Goal: Information Seeking & Learning: Learn about a topic

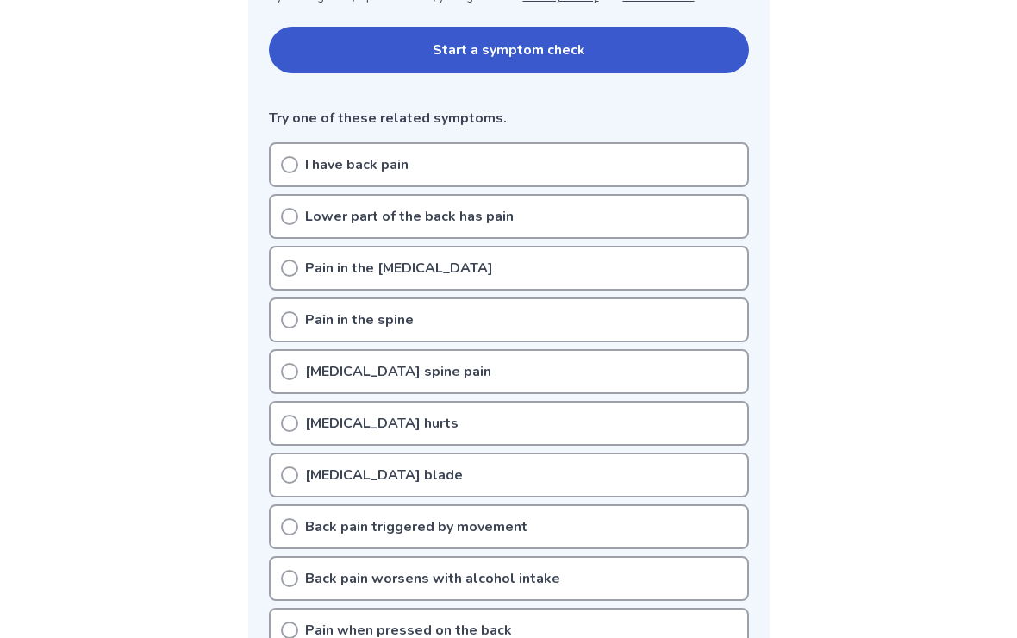
scroll to position [373, 0]
click at [303, 228] on div "Lower part of the back has pain" at bounding box center [509, 217] width 480 height 45
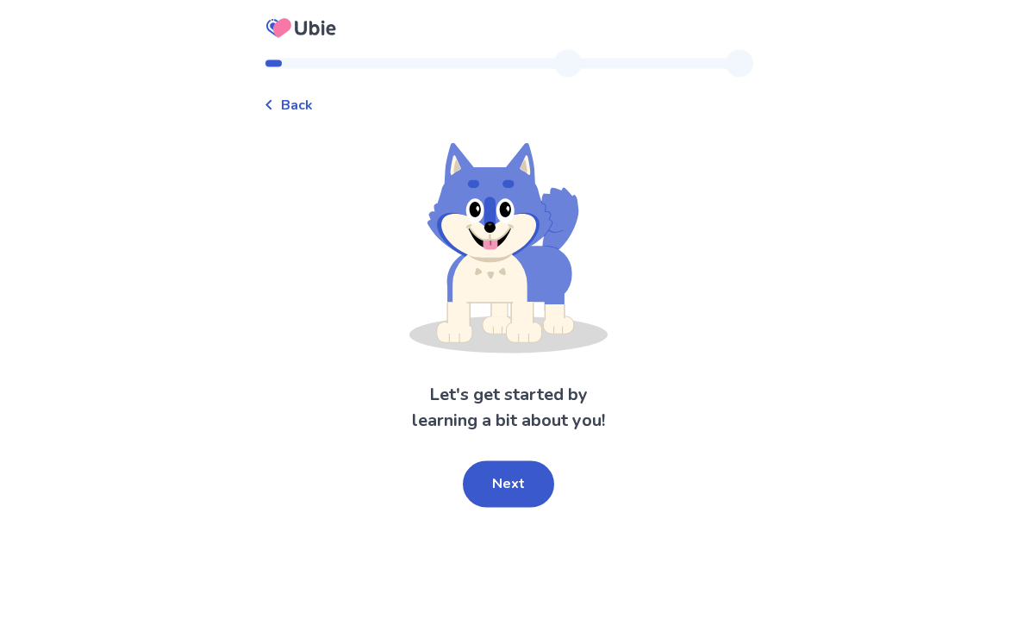
scroll to position [29, 0]
click at [516, 461] on button "Next" at bounding box center [508, 484] width 91 height 47
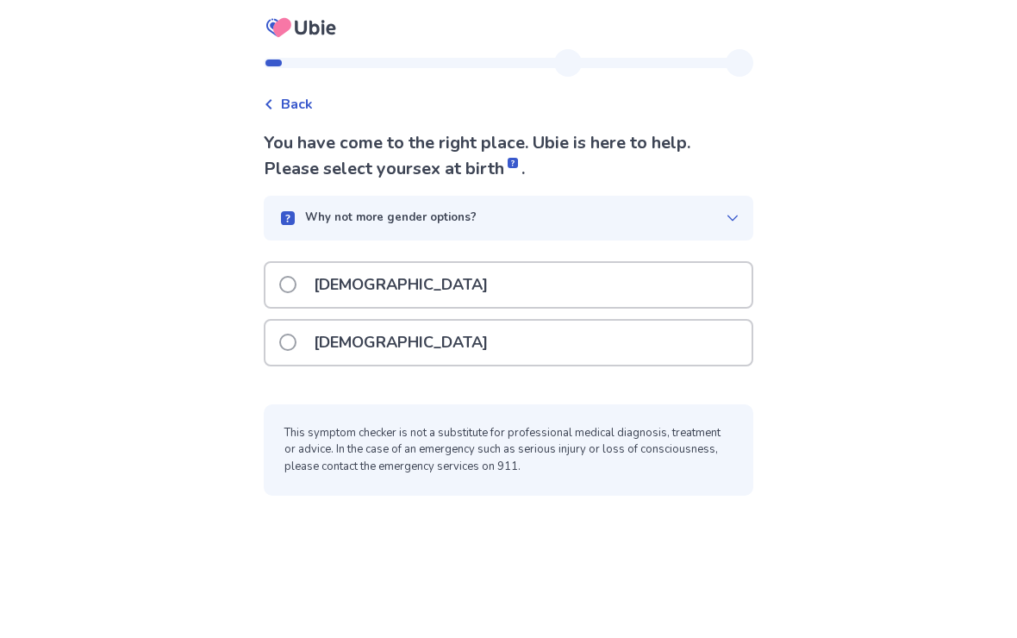
click at [297, 277] on span at bounding box center [287, 285] width 17 height 17
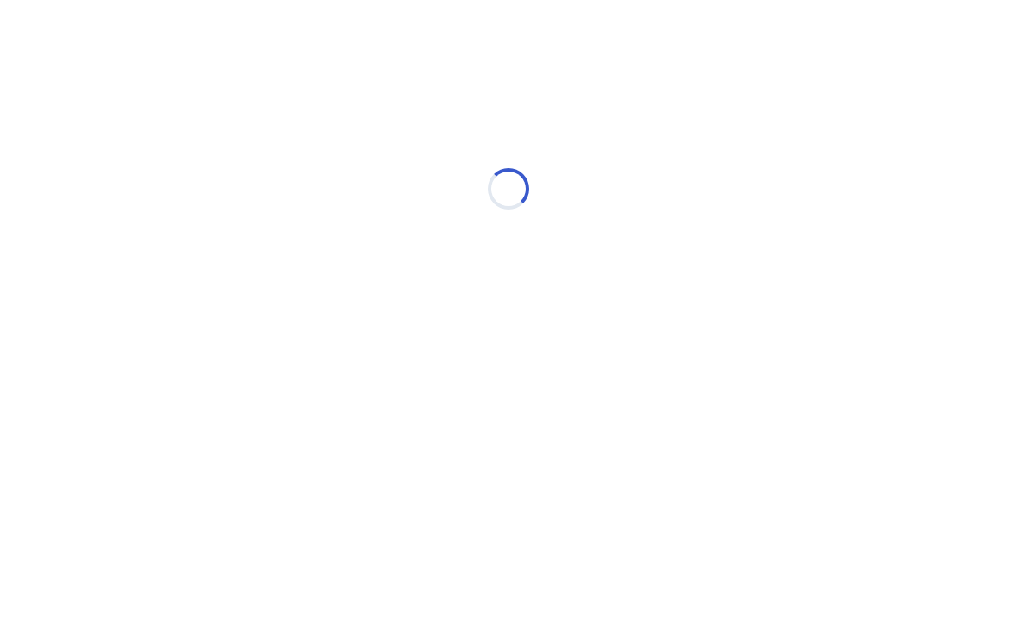
scroll to position [0, 0]
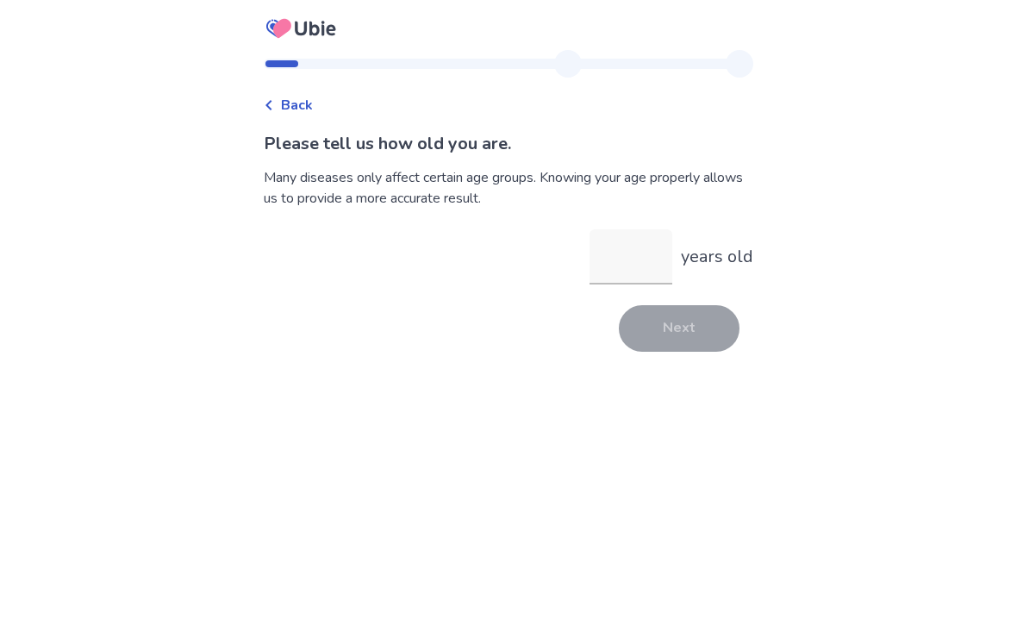
click at [624, 266] on input "years old" at bounding box center [631, 256] width 83 height 55
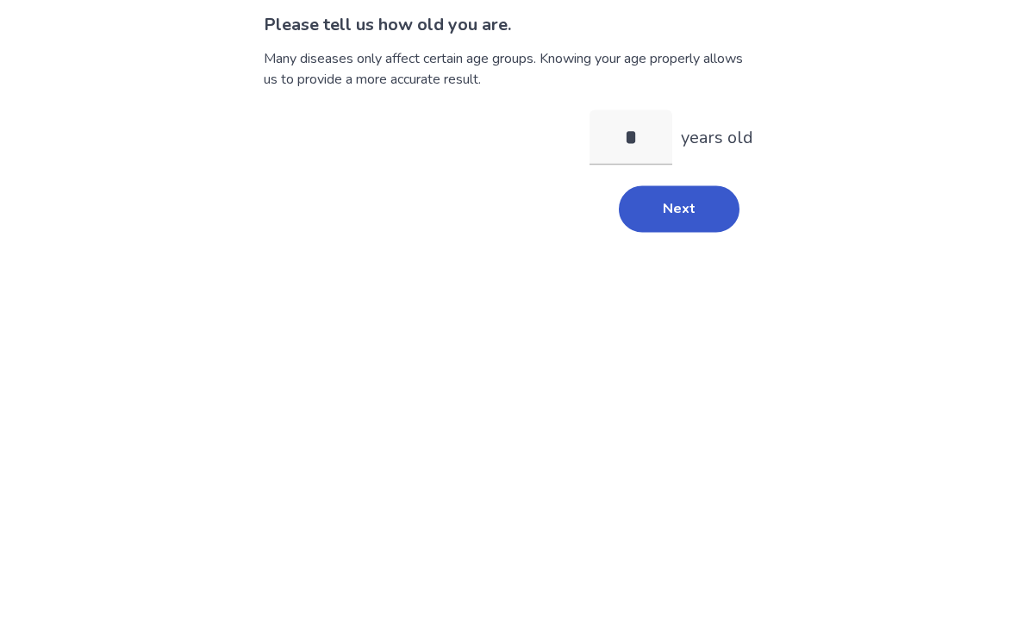
type input "**"
click at [675, 305] on button "Next" at bounding box center [679, 328] width 121 height 47
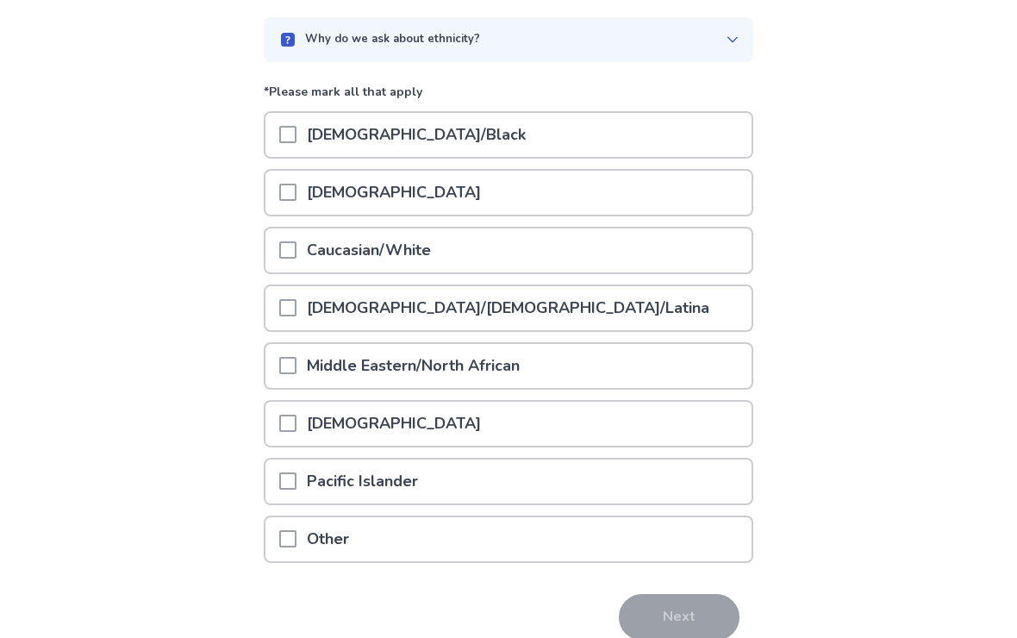
scroll to position [153, 0]
click at [297, 249] on span at bounding box center [287, 249] width 17 height 17
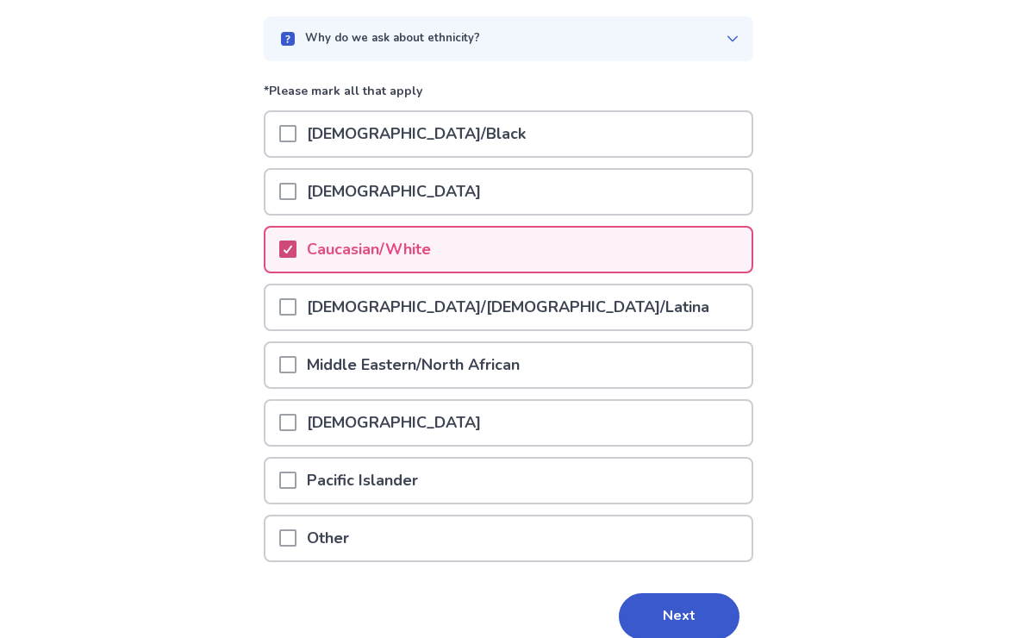
click at [673, 611] on button "Next" at bounding box center [679, 616] width 121 height 47
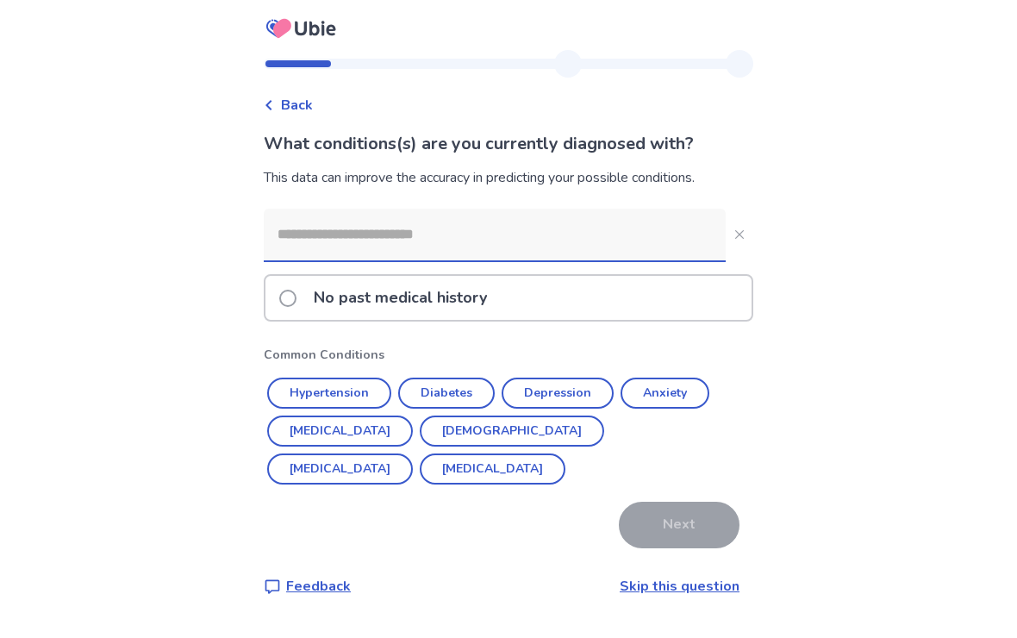
click at [463, 393] on button "Diabetes" at bounding box center [446, 393] width 97 height 31
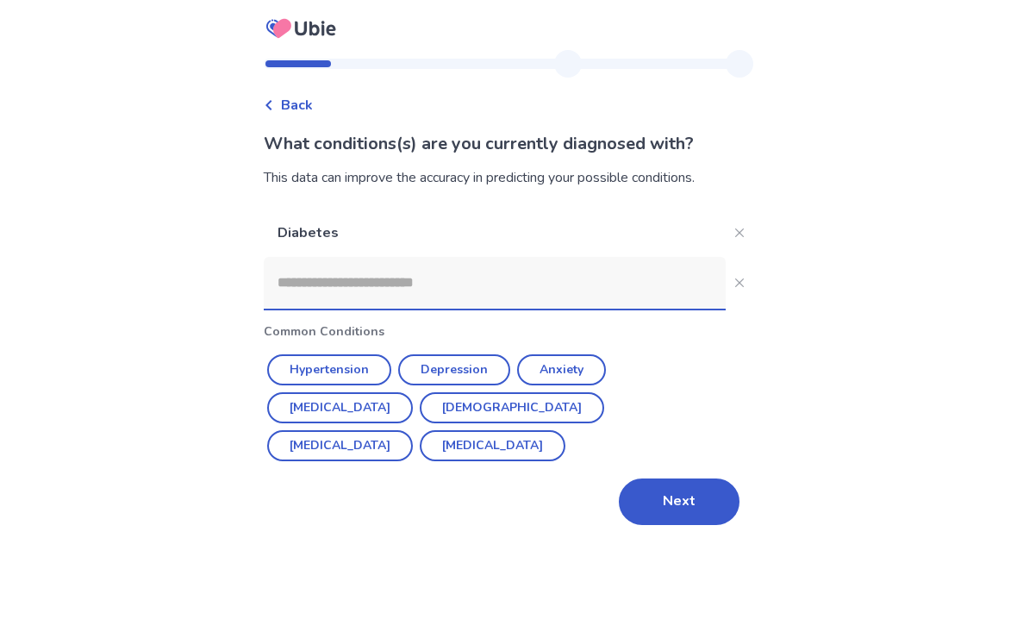
click at [676, 510] on button "Next" at bounding box center [679, 501] width 121 height 47
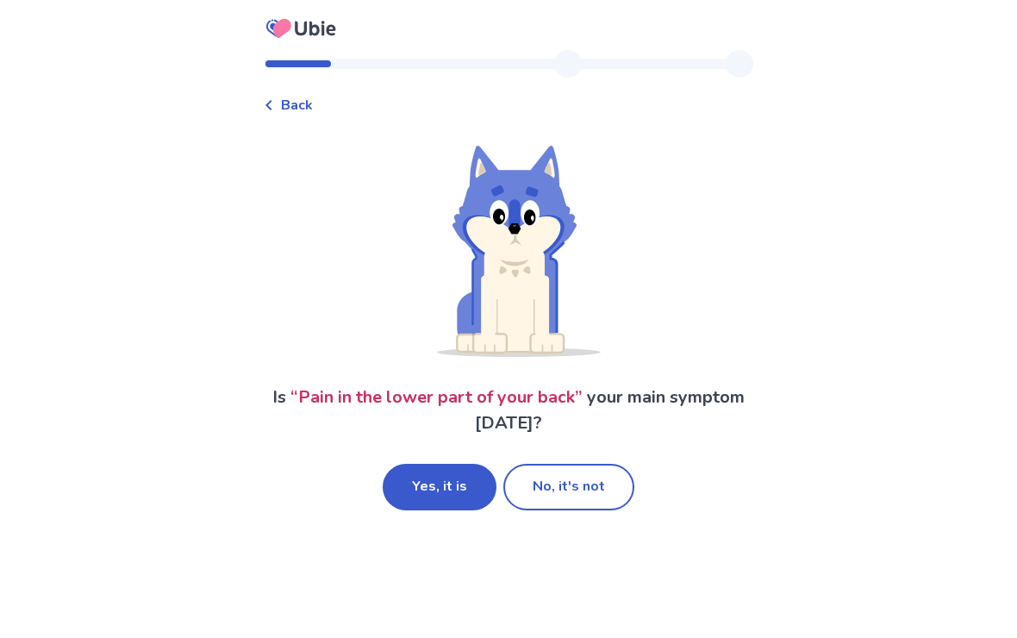
click at [437, 481] on button "Yes, it is" at bounding box center [440, 487] width 114 height 47
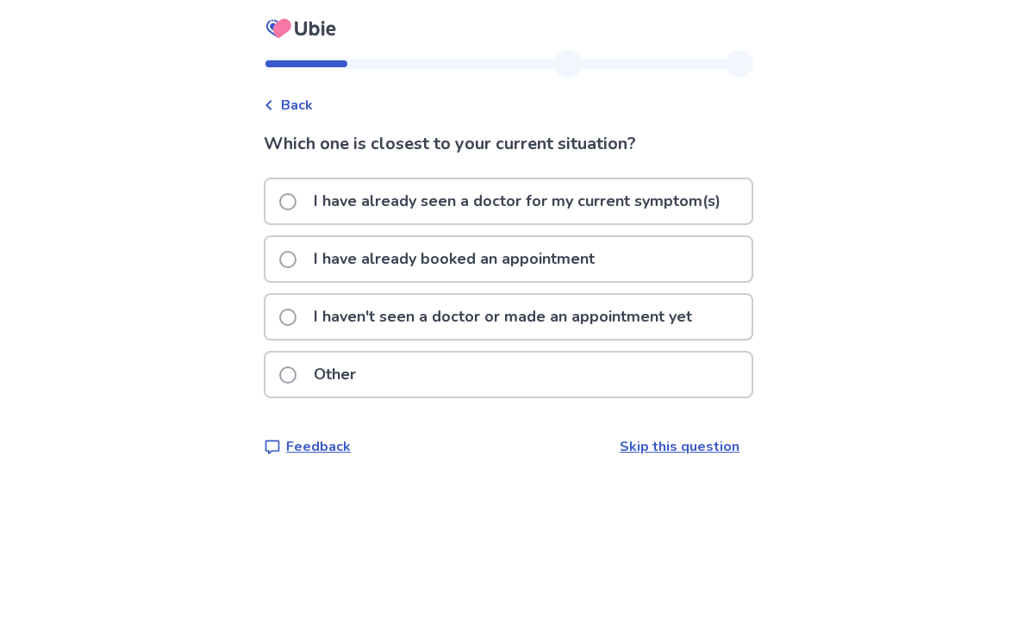
click at [318, 192] on p "I have already seen a doctor for my current symptom(s)" at bounding box center [517, 201] width 428 height 44
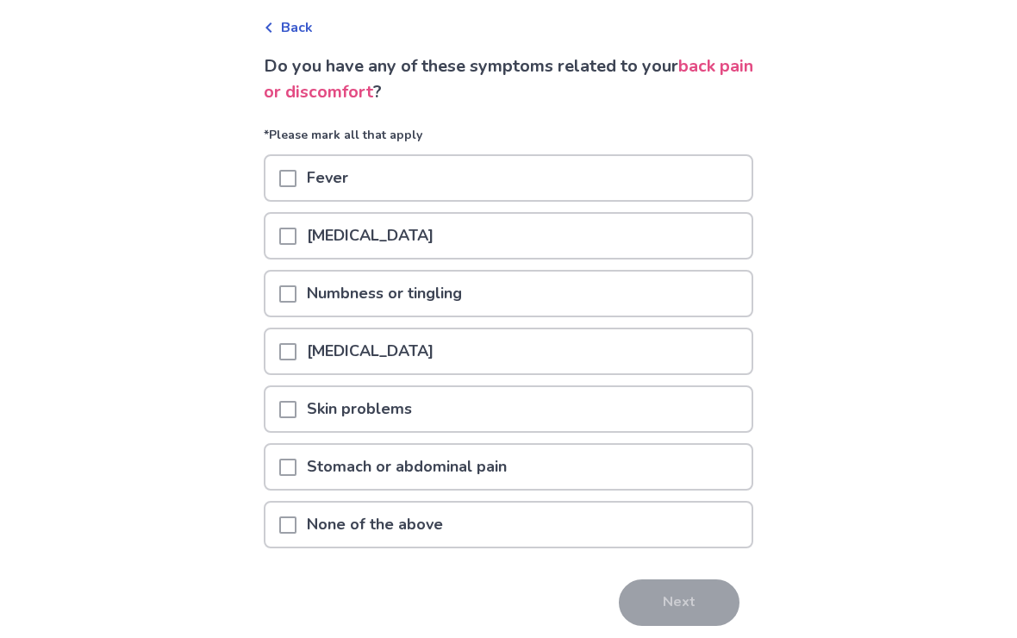
scroll to position [78, 0]
click at [297, 236] on span at bounding box center [287, 236] width 17 height 17
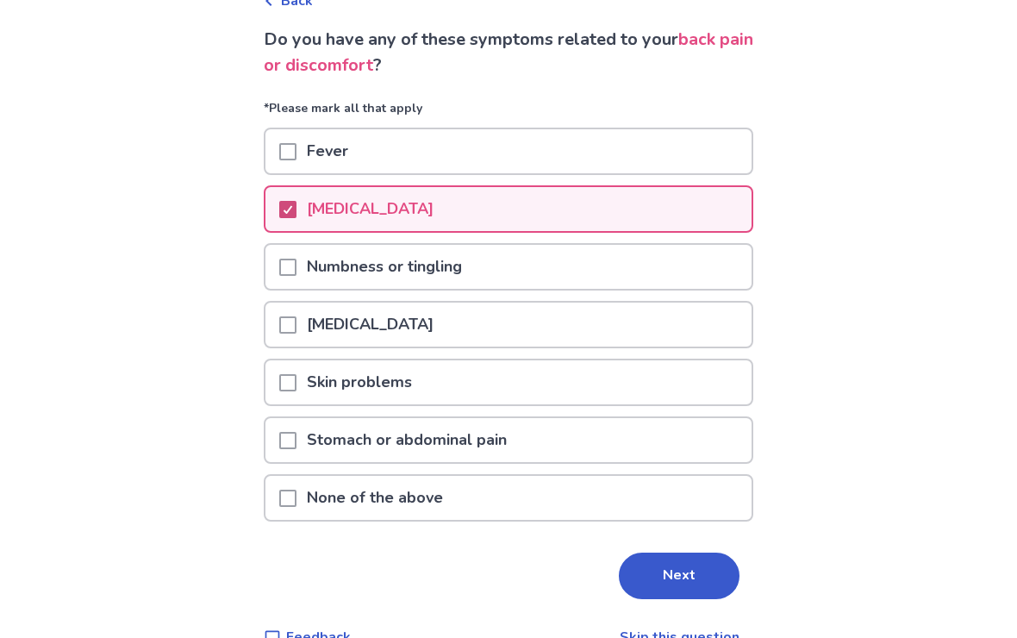
scroll to position [112, 0]
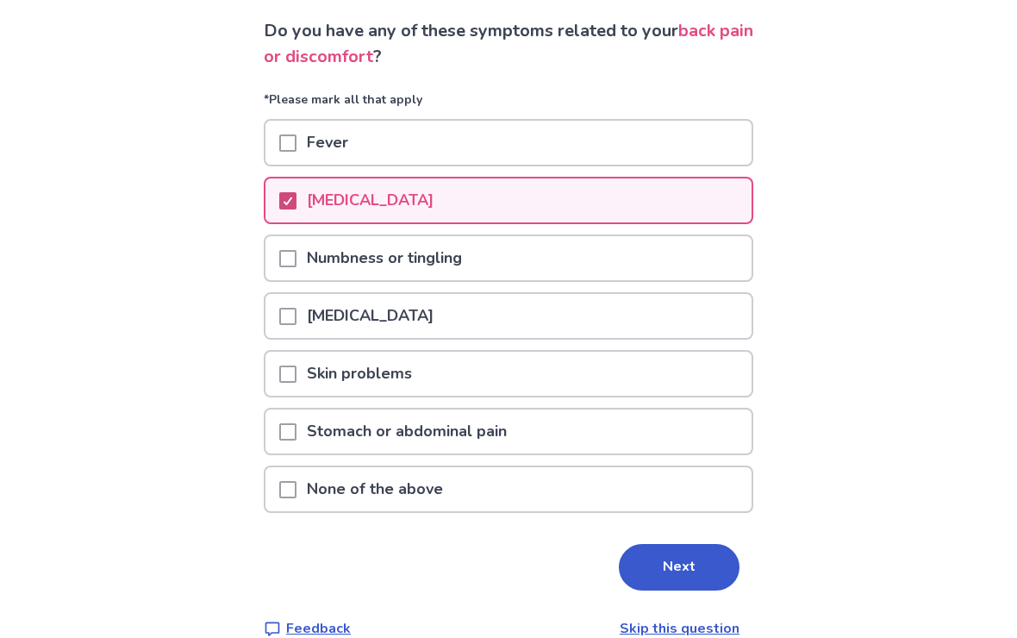
click at [670, 579] on button "Next" at bounding box center [679, 568] width 121 height 47
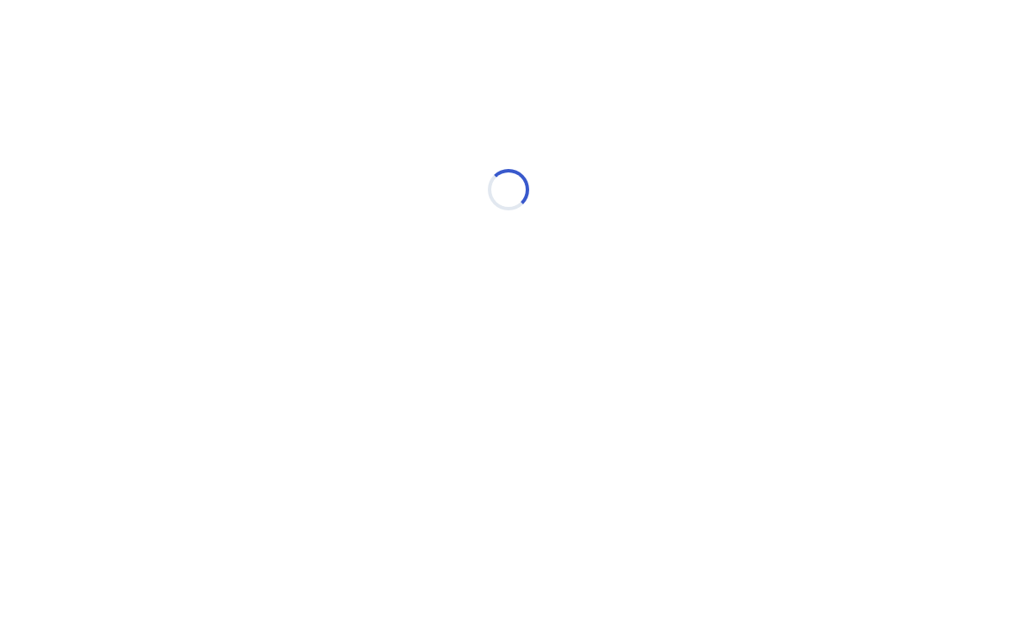
select select "*"
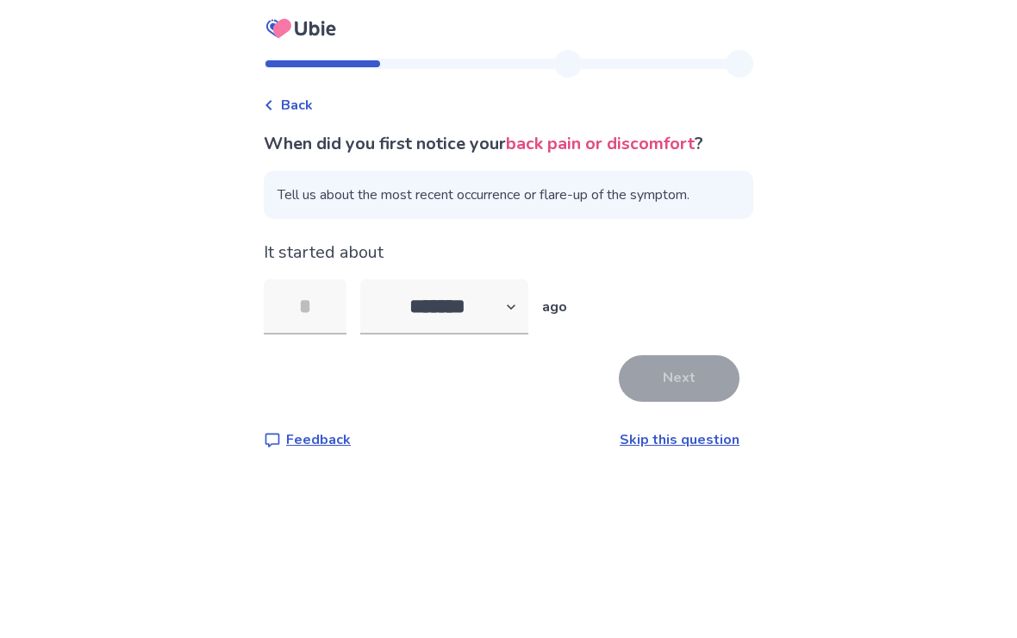
click at [304, 303] on input "tel" at bounding box center [305, 306] width 83 height 55
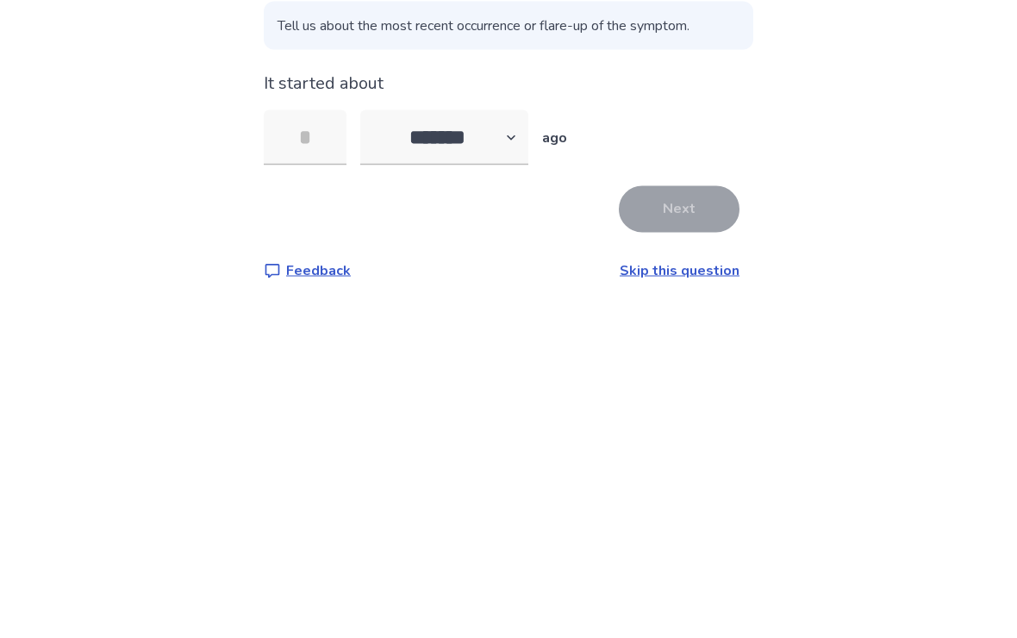
type input "*"
click at [685, 355] on button "Next" at bounding box center [679, 378] width 121 height 47
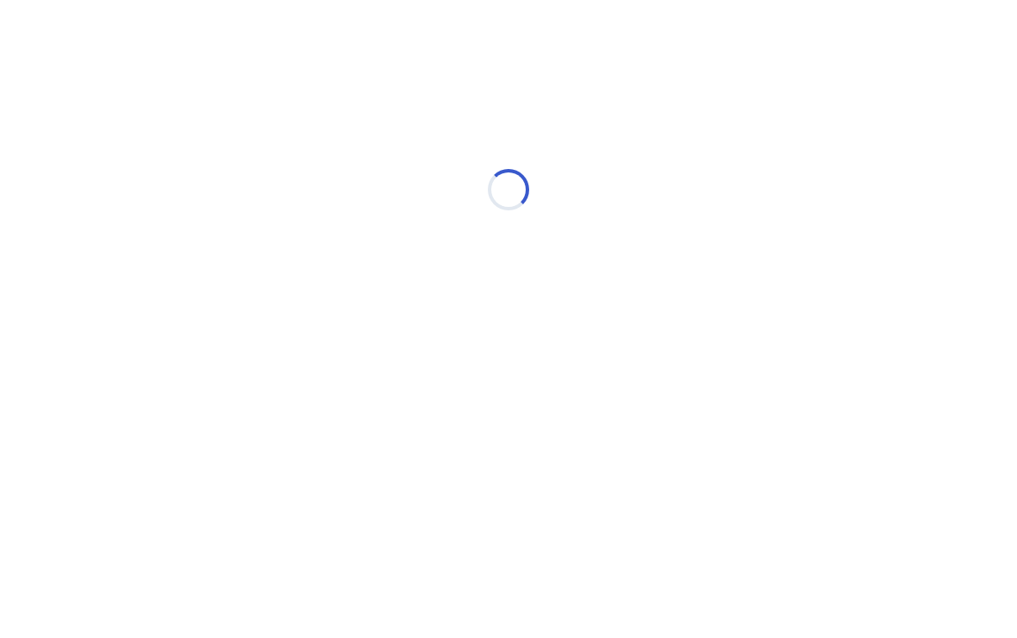
select select "*"
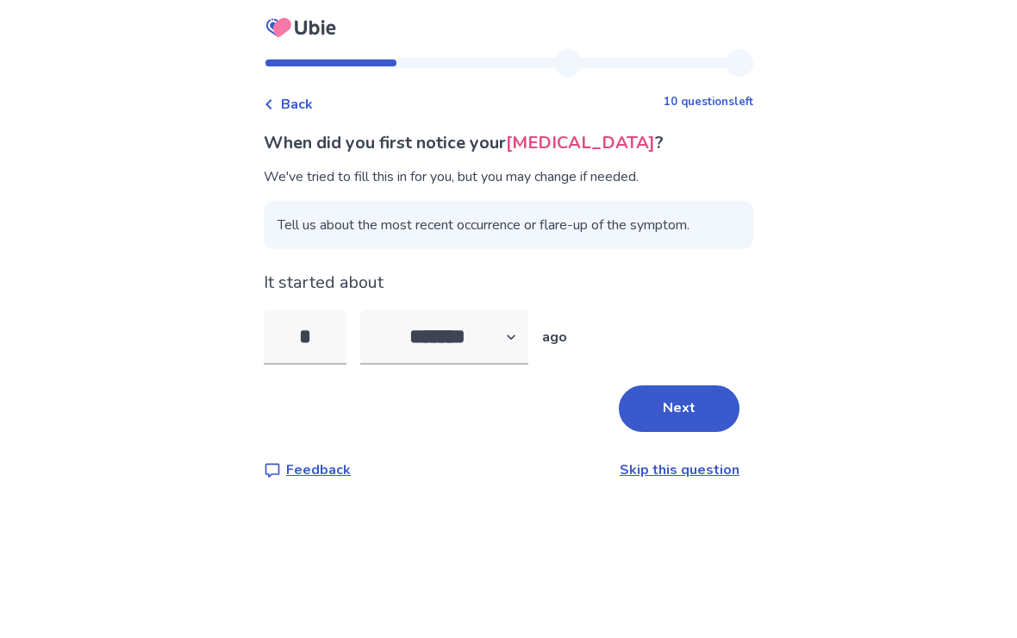
scroll to position [29, 0]
click at [676, 386] on button "Next" at bounding box center [679, 409] width 121 height 47
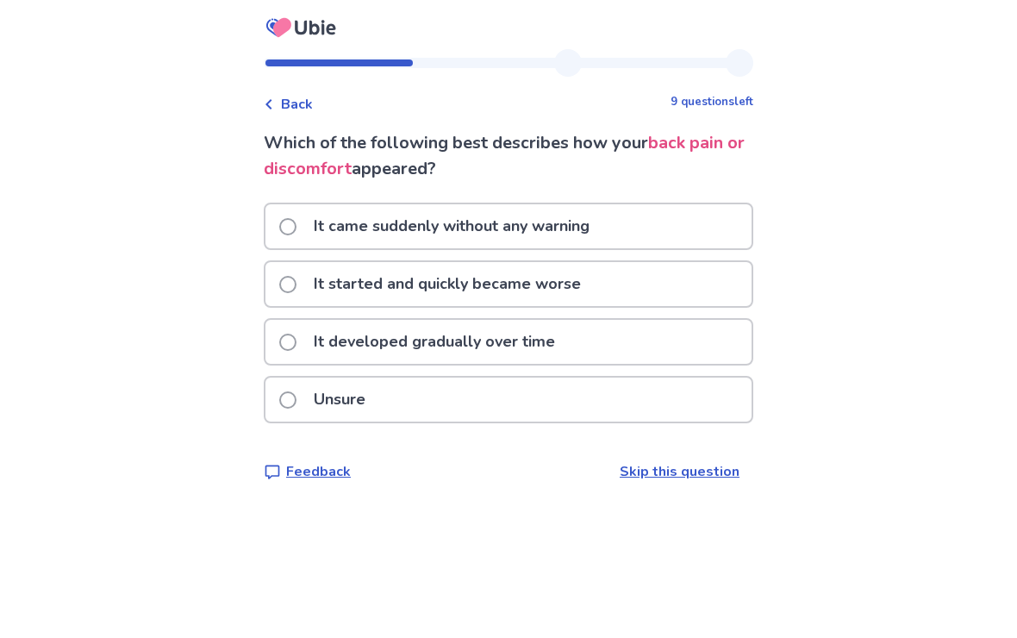
scroll to position [29, 0]
click at [315, 321] on p "It developed gradually over time" at bounding box center [434, 343] width 262 height 44
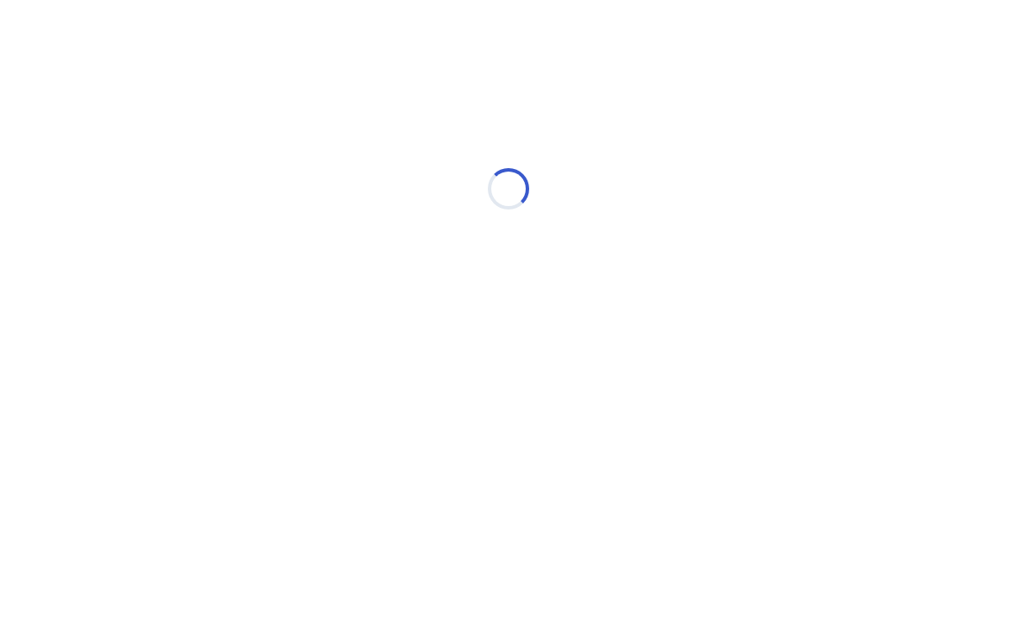
scroll to position [0, 0]
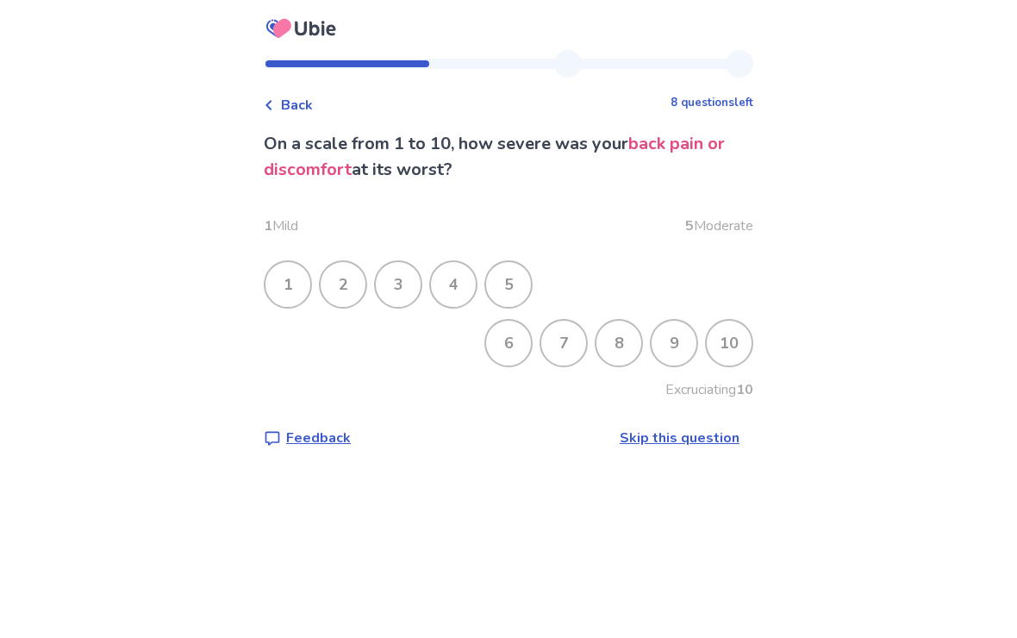
click at [663, 343] on div "9" at bounding box center [674, 343] width 45 height 45
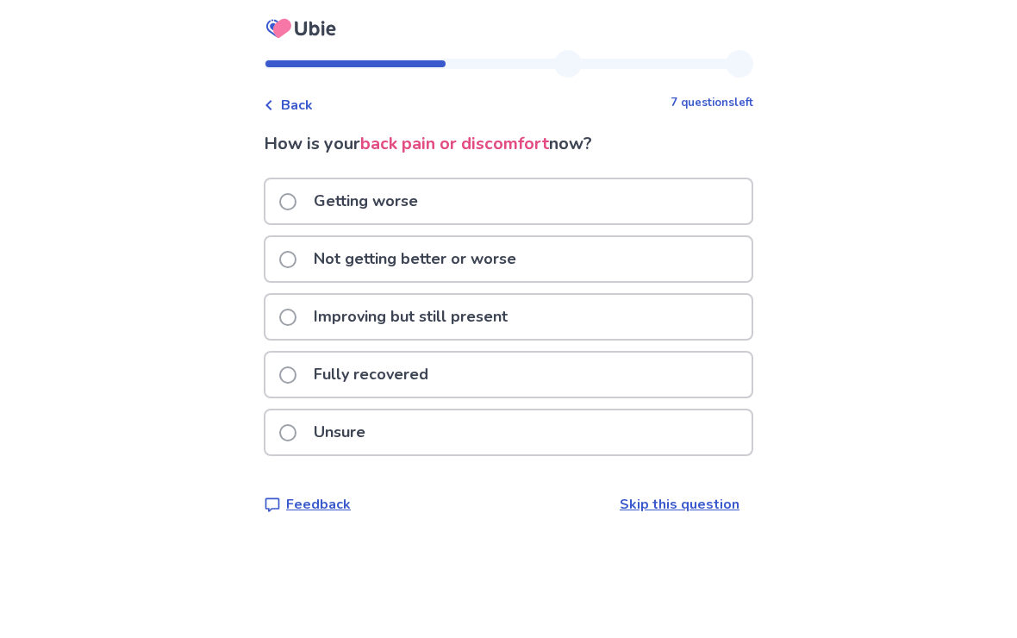
click at [297, 253] on span at bounding box center [287, 259] width 17 height 17
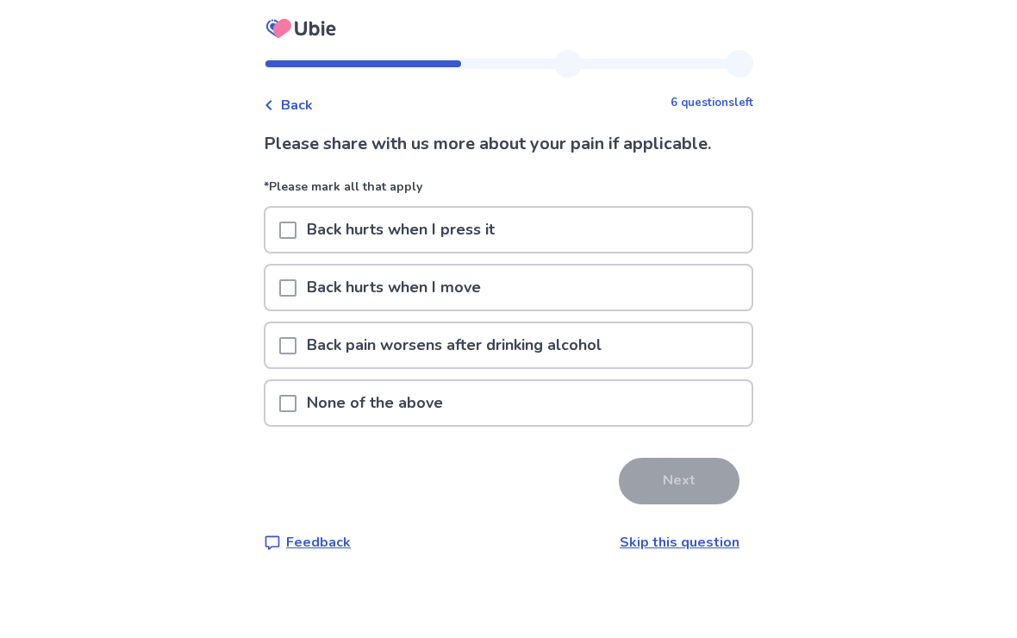
click at [297, 290] on span at bounding box center [287, 287] width 17 height 17
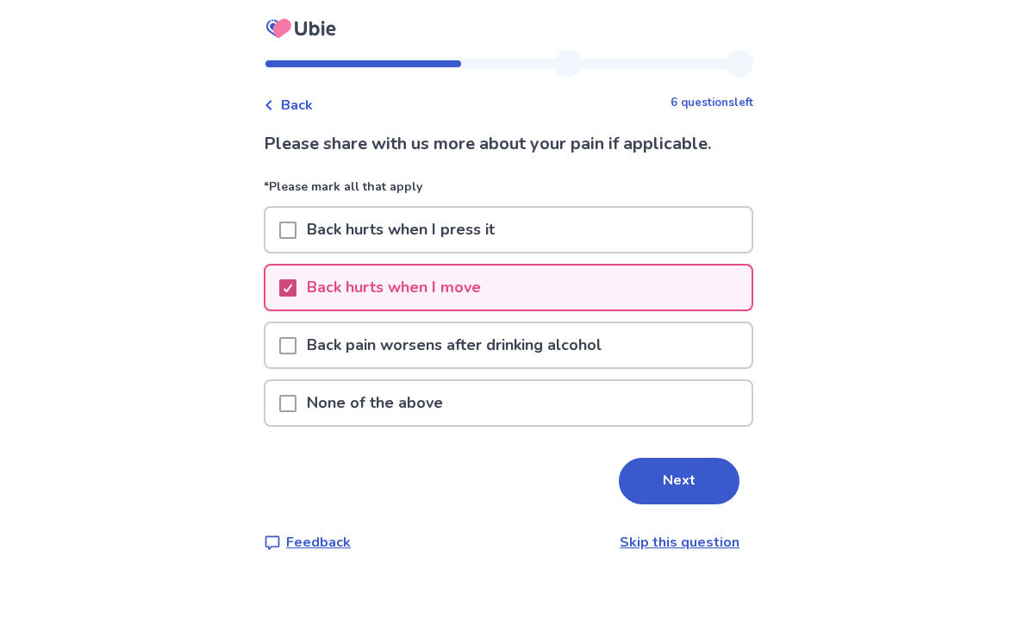
click at [689, 490] on button "Next" at bounding box center [679, 481] width 121 height 47
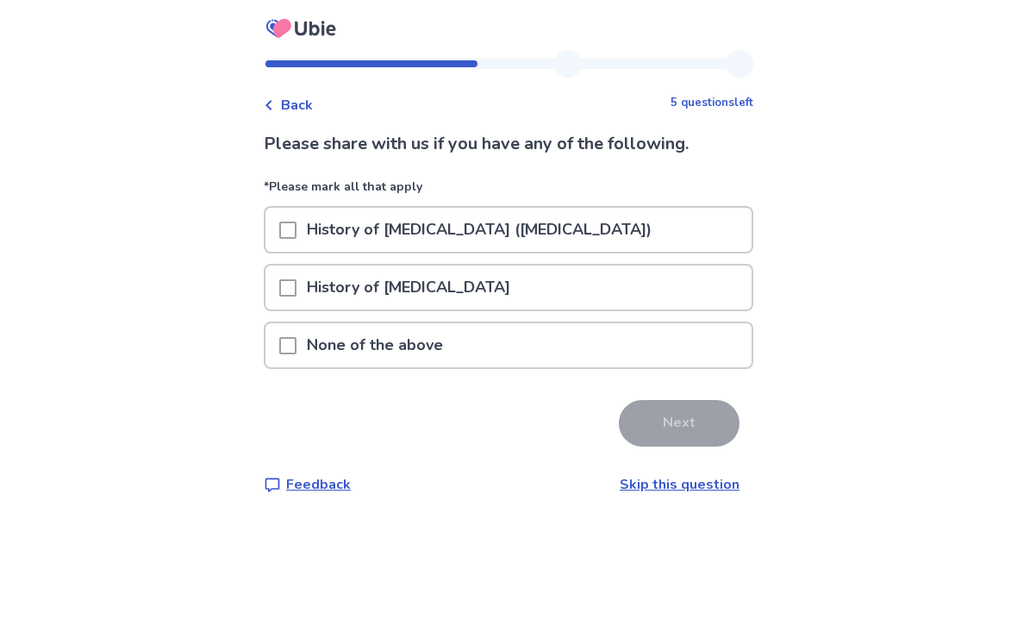
click at [411, 353] on p "None of the above" at bounding box center [375, 345] width 157 height 44
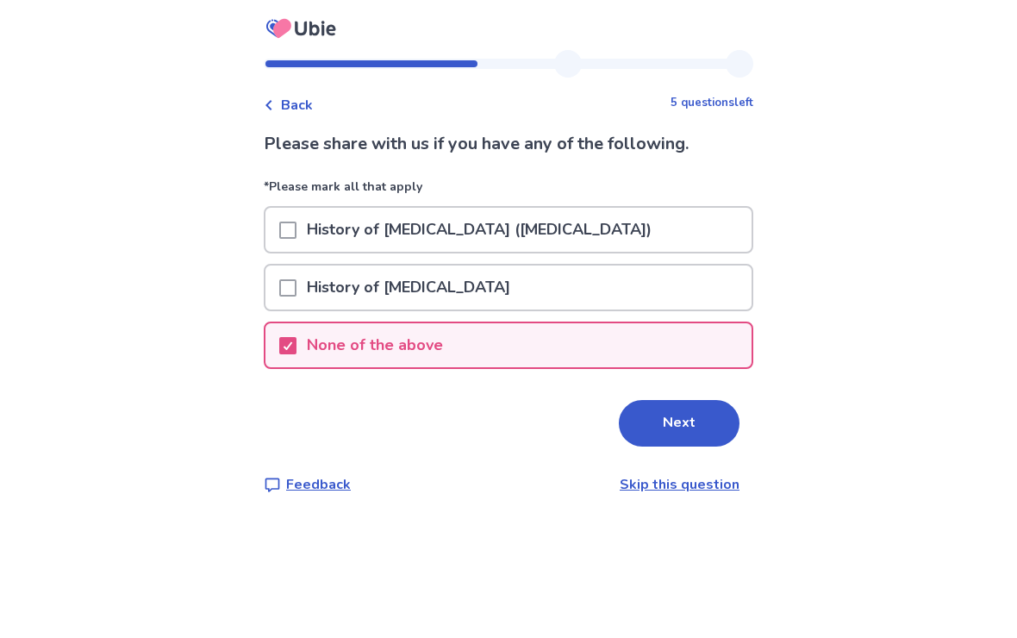
click at [695, 426] on button "Next" at bounding box center [679, 423] width 121 height 47
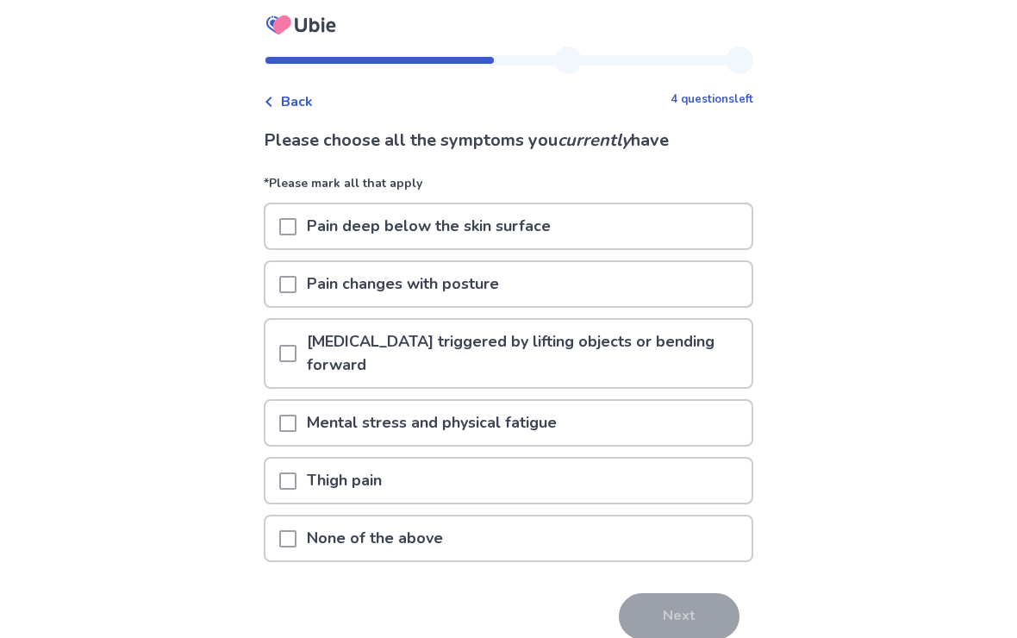
scroll to position [2, 0]
click at [297, 280] on span at bounding box center [287, 286] width 17 height 17
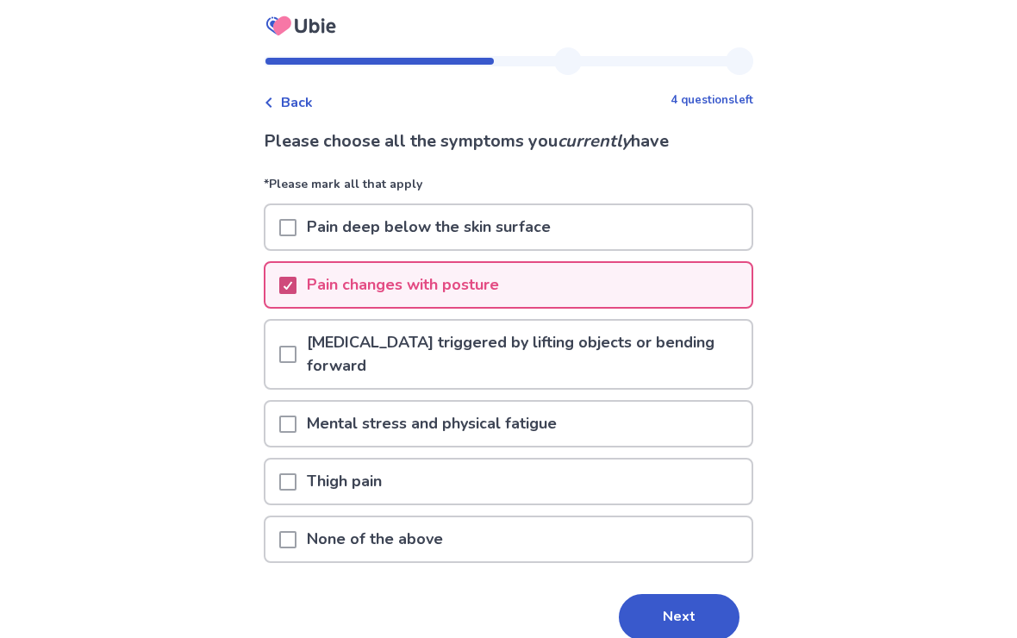
scroll to position [7, 0]
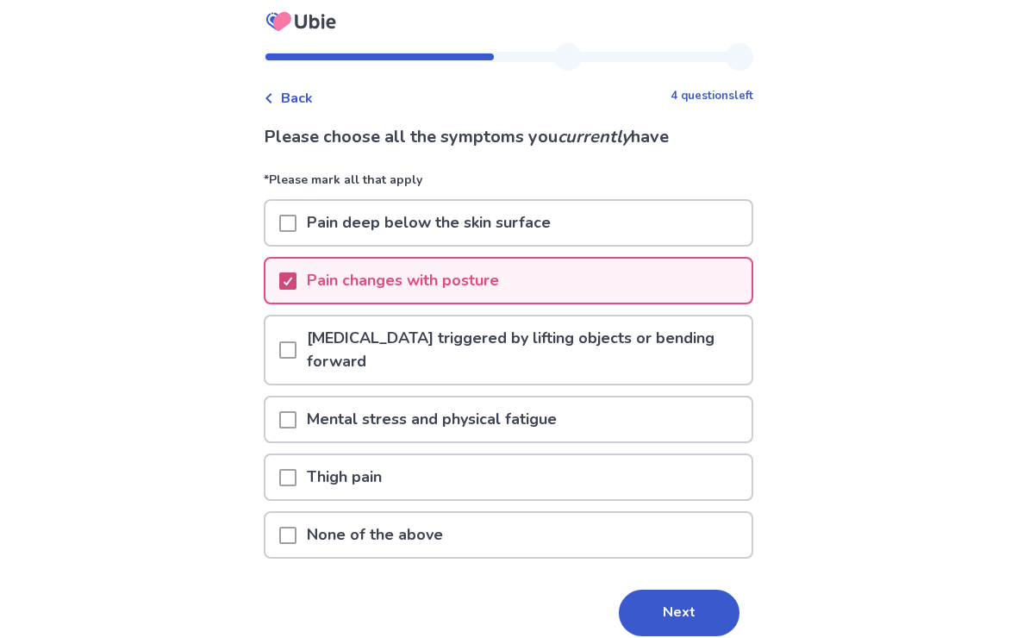
click at [316, 213] on p "Pain deep below the skin surface" at bounding box center [429, 223] width 265 height 44
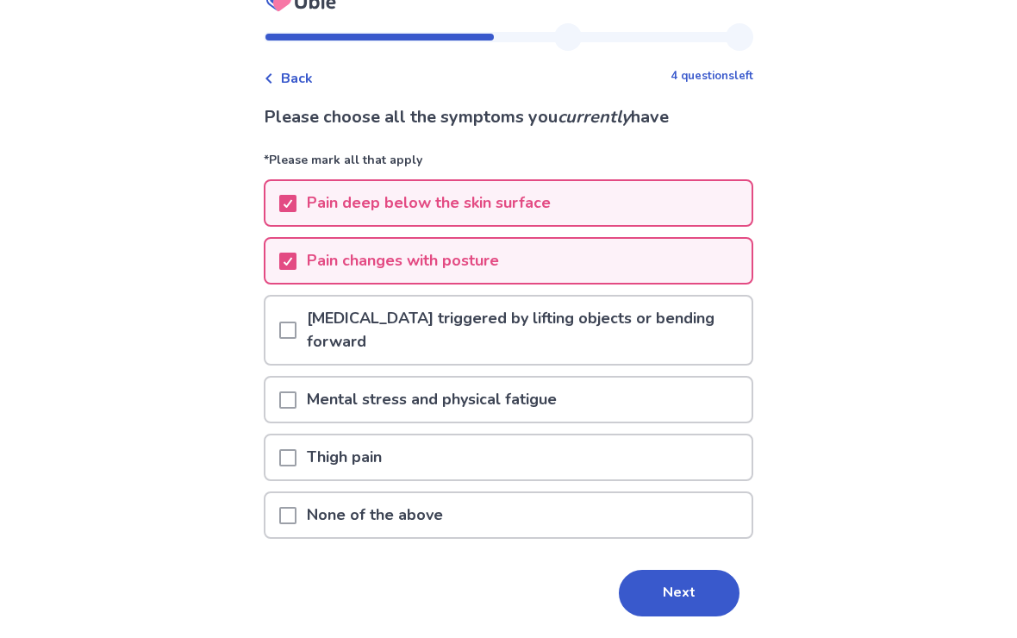
scroll to position [52, 0]
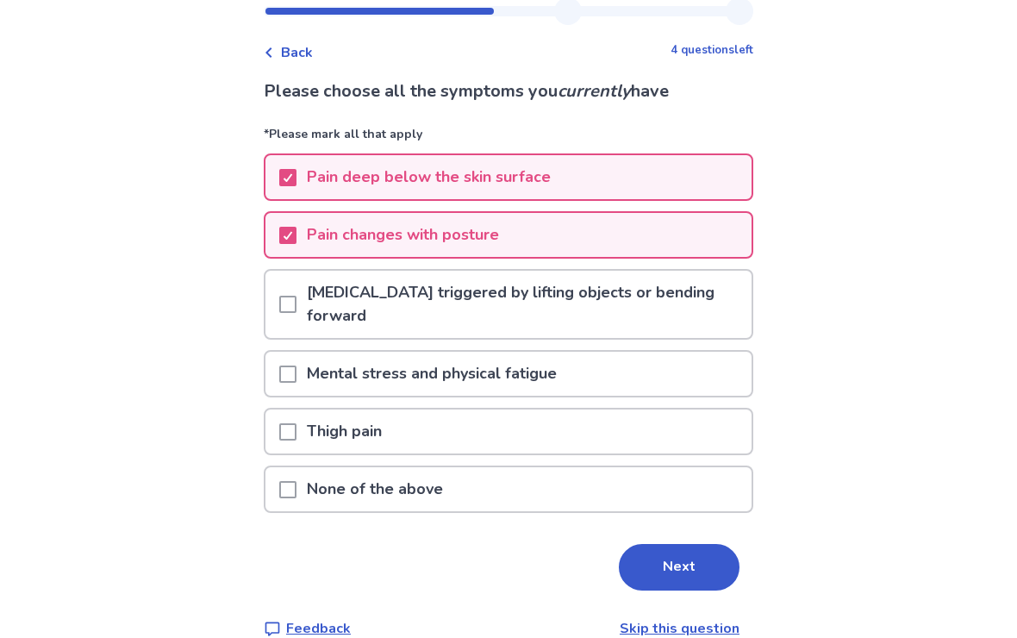
click at [297, 308] on span at bounding box center [287, 305] width 17 height 17
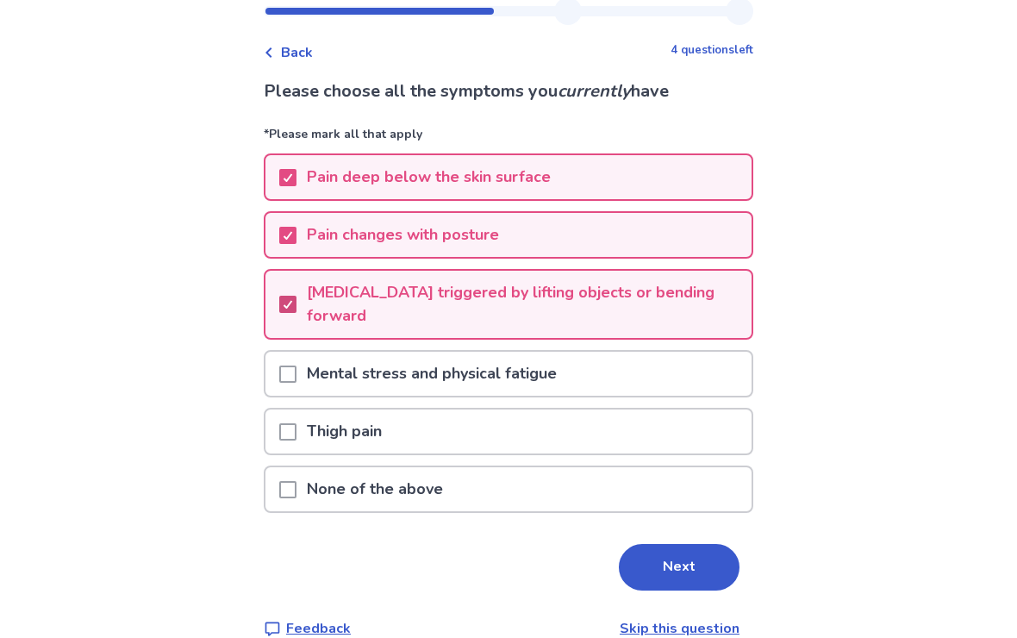
click at [666, 574] on button "Next" at bounding box center [679, 568] width 121 height 47
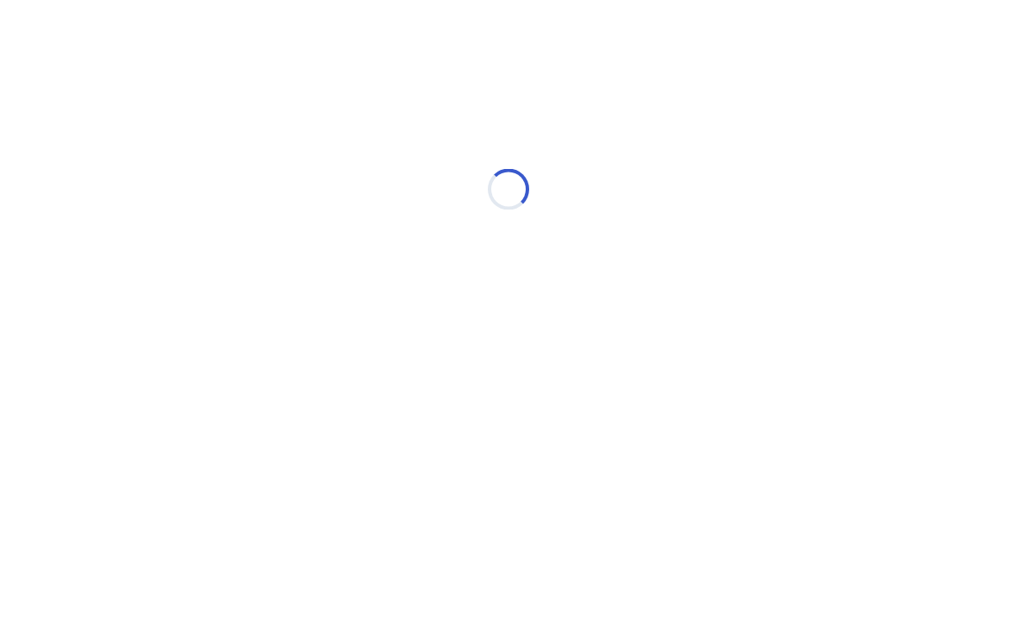
scroll to position [0, 0]
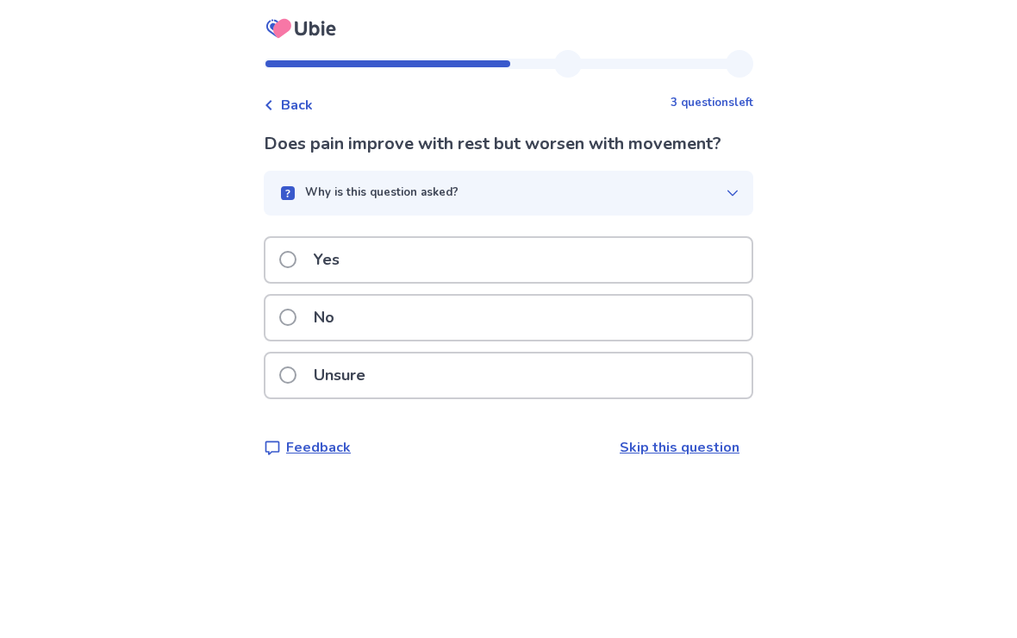
click at [594, 264] on div "Yes" at bounding box center [509, 260] width 486 height 44
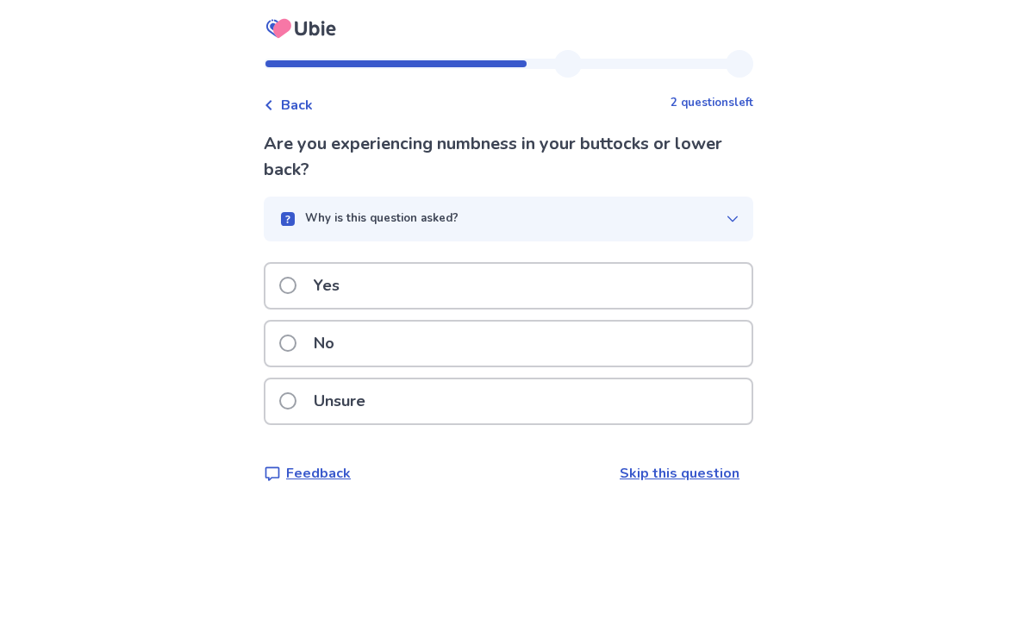
click at [649, 342] on div "No" at bounding box center [509, 344] width 486 height 44
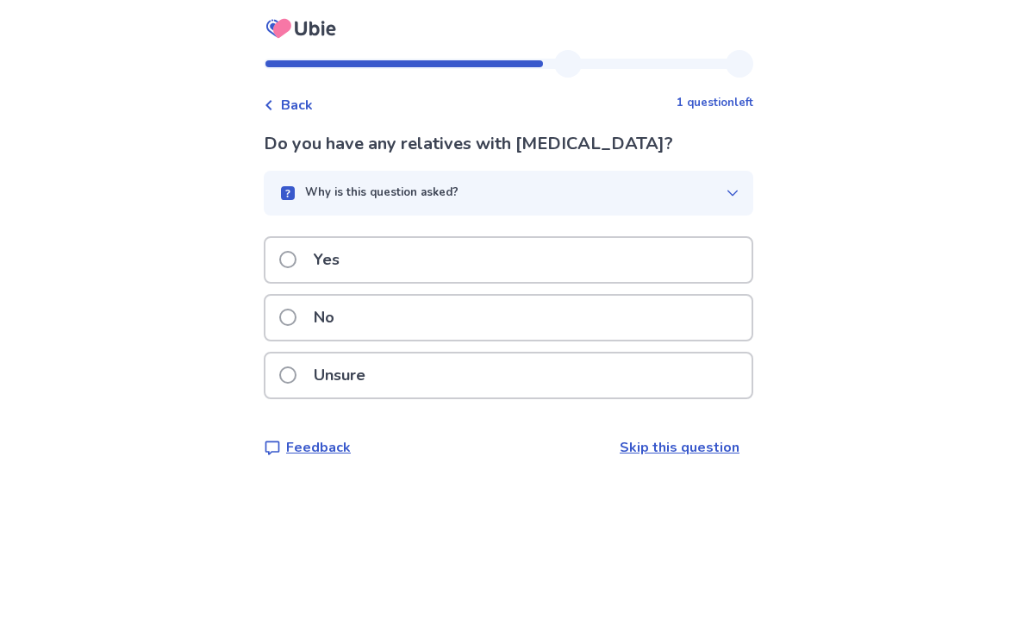
click at [667, 258] on div "Yes" at bounding box center [509, 260] width 486 height 44
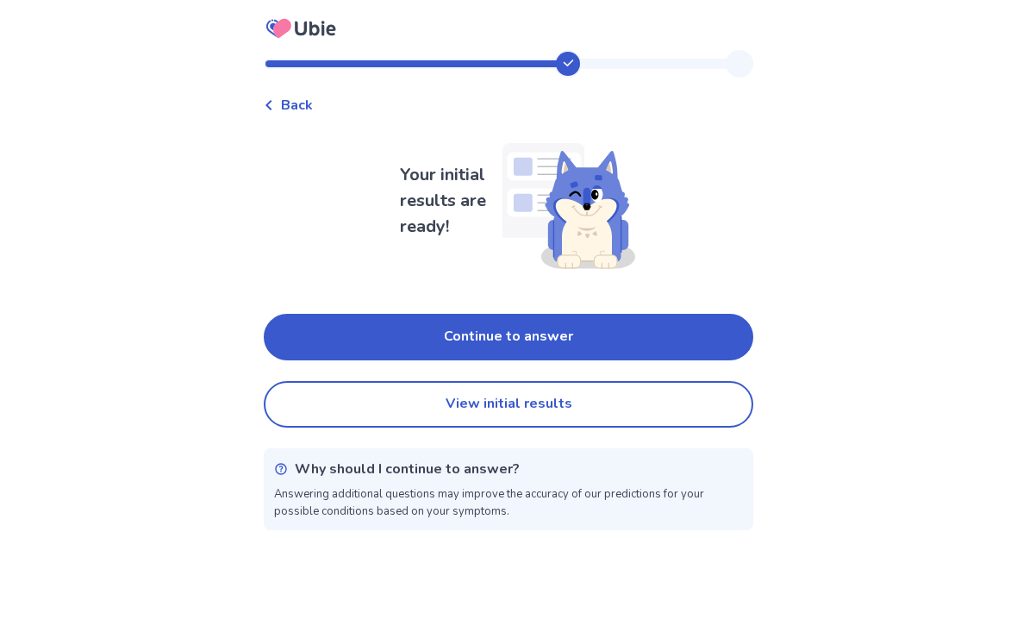
click at [699, 410] on button "View initial results" at bounding box center [509, 404] width 490 height 47
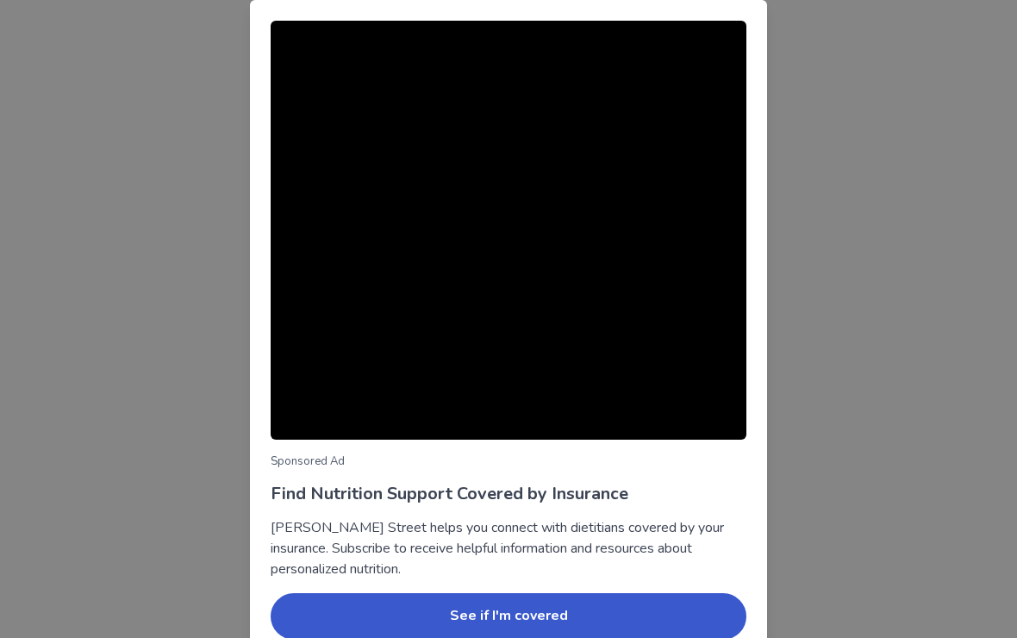
scroll to position [49, 0]
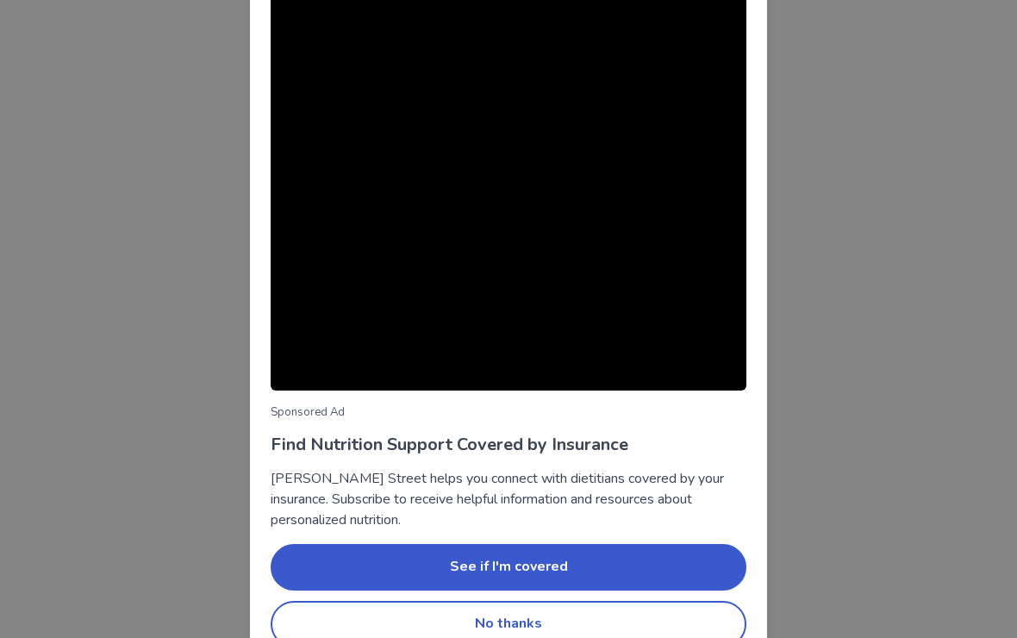
click at [658, 629] on button "No thanks" at bounding box center [509, 624] width 476 height 47
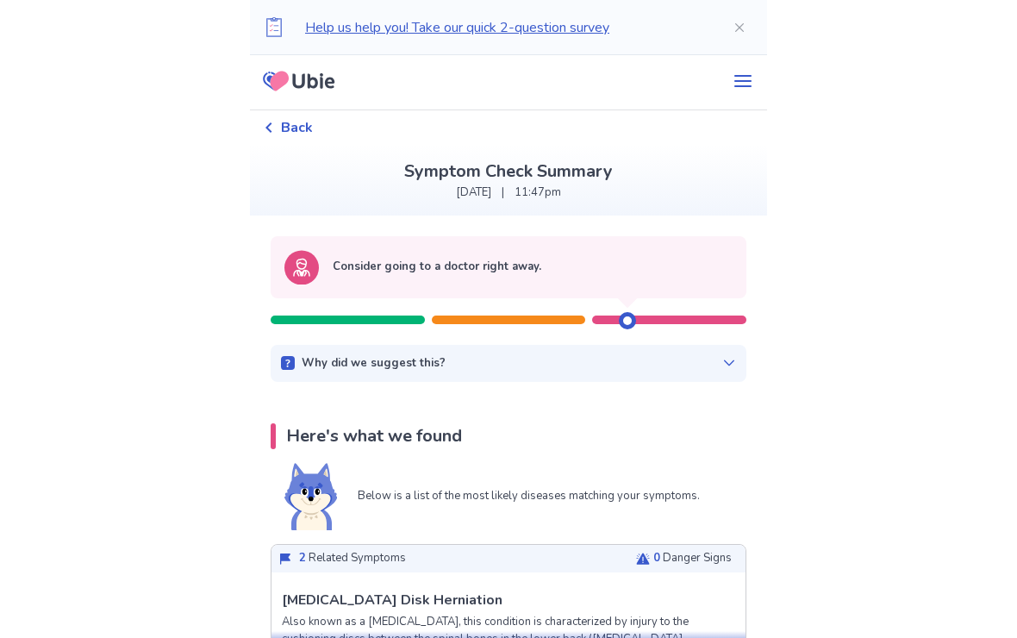
scroll to position [0, 0]
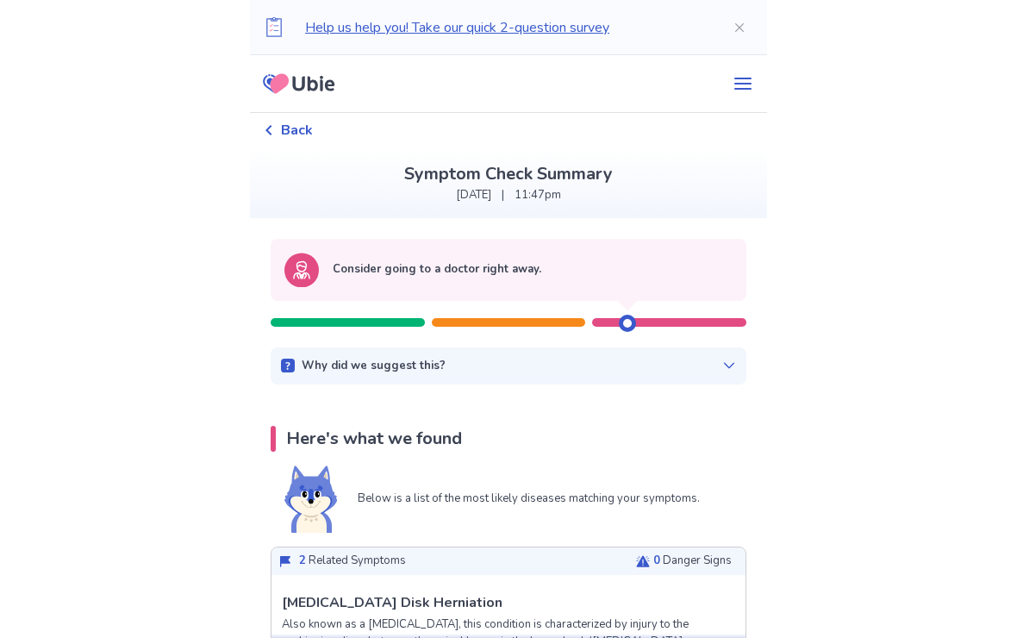
click at [715, 355] on div "Why did we suggest this? This suggestion is based on the severity level of a fe…" at bounding box center [509, 366] width 476 height 38
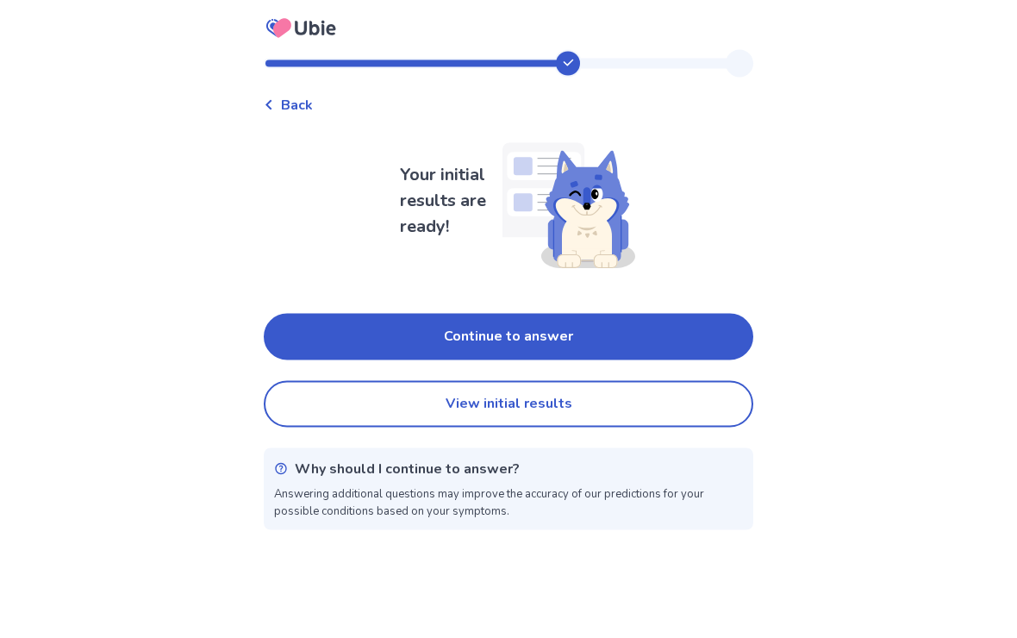
click at [691, 335] on button "Continue to answer" at bounding box center [509, 337] width 490 height 47
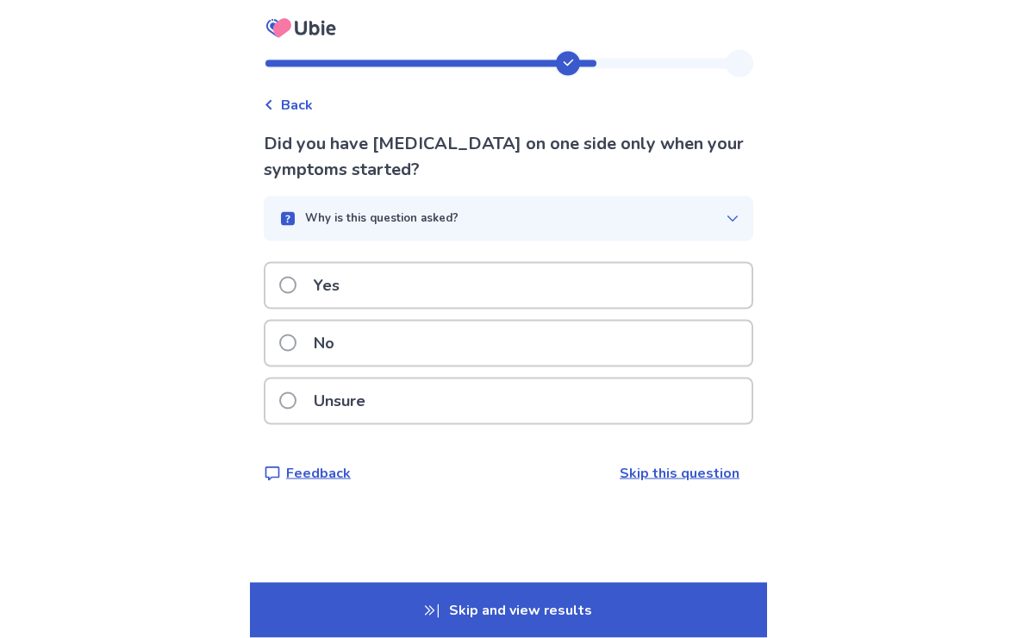
scroll to position [29, 0]
click at [673, 264] on div "Yes" at bounding box center [509, 286] width 486 height 44
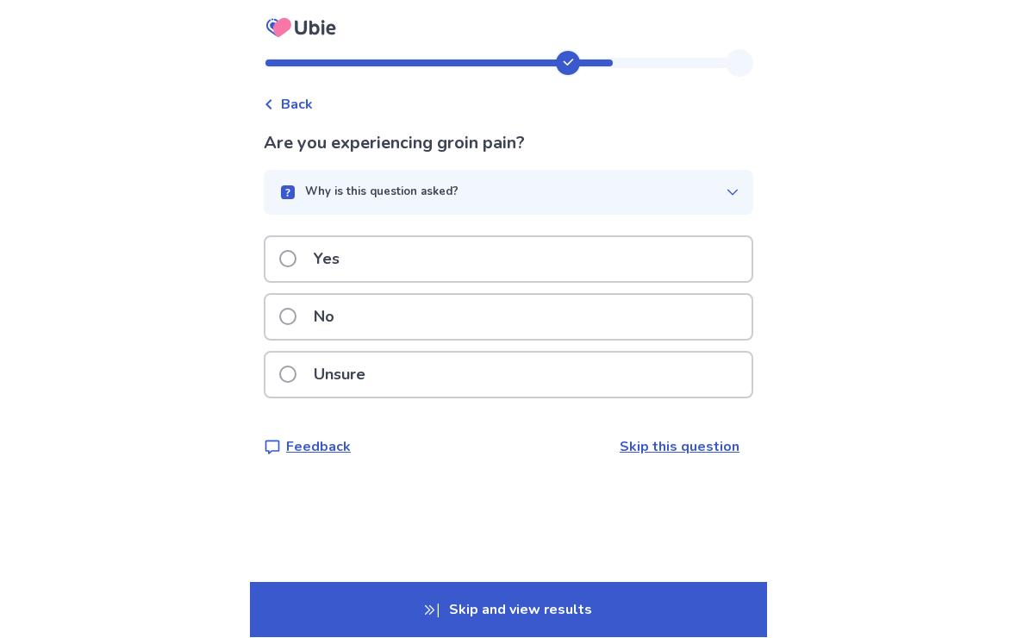
scroll to position [17, 0]
click at [698, 357] on div "Unsure" at bounding box center [509, 375] width 486 height 44
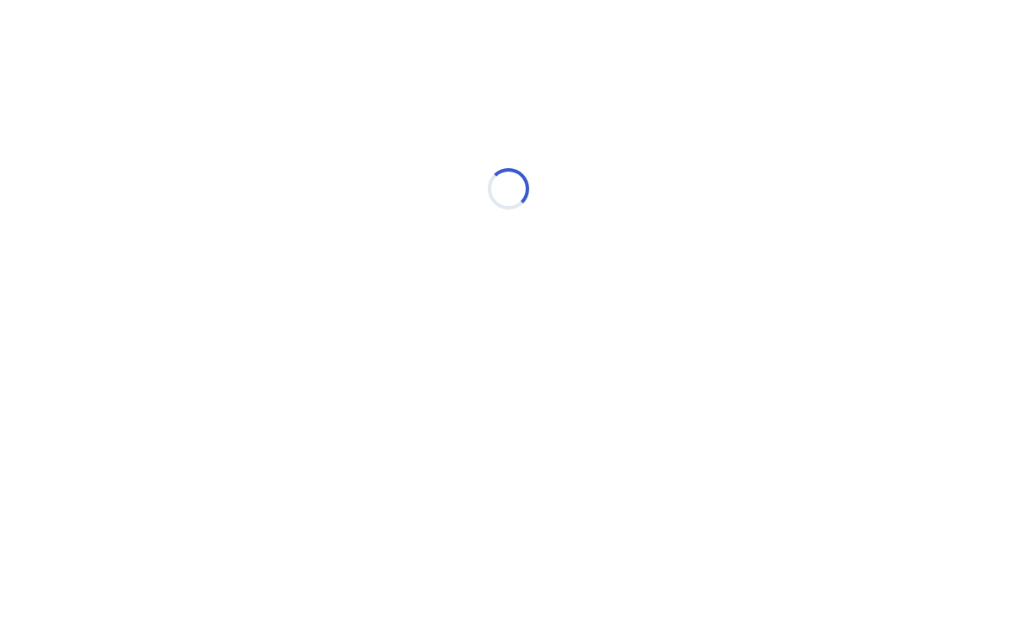
scroll to position [0, 0]
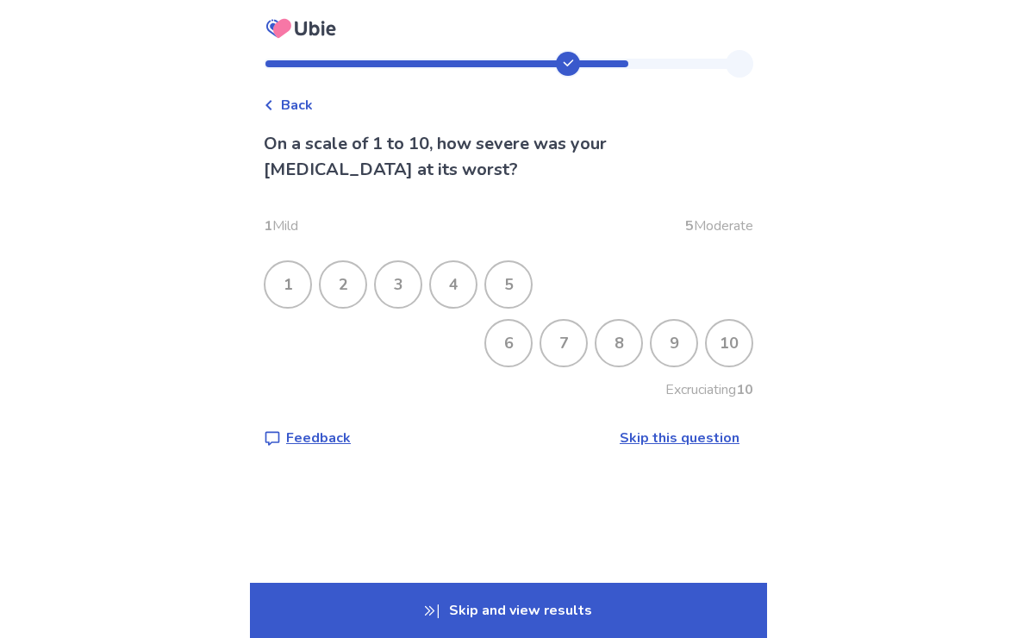
click at [669, 348] on div "9" at bounding box center [674, 343] width 45 height 45
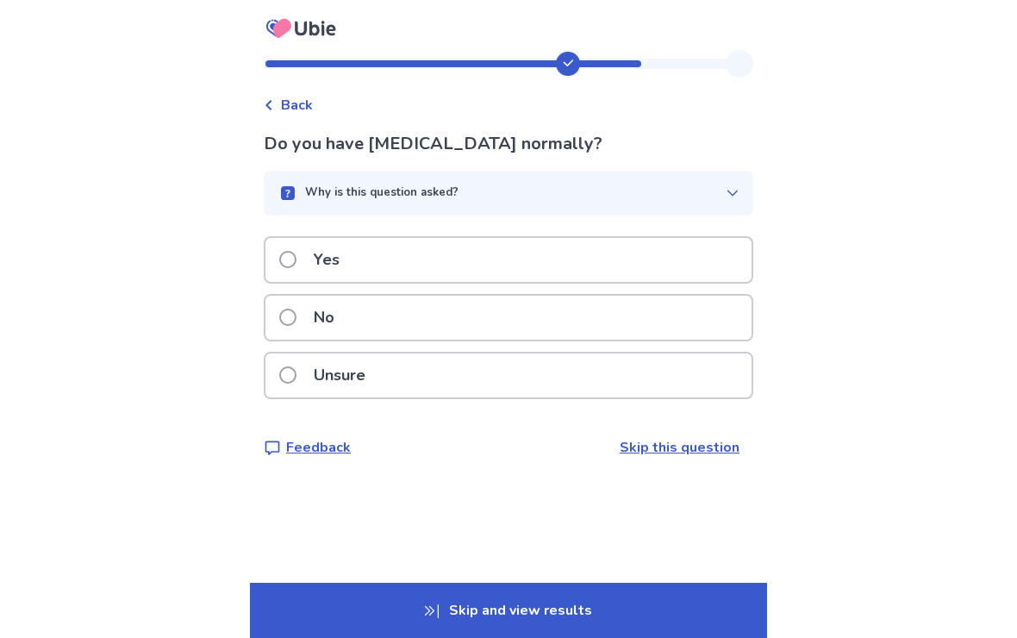
click at [672, 255] on div "Yes" at bounding box center [509, 260] width 486 height 44
click at [679, 325] on div "No" at bounding box center [509, 318] width 486 height 44
click at [678, 282] on div "Yes" at bounding box center [509, 260] width 486 height 44
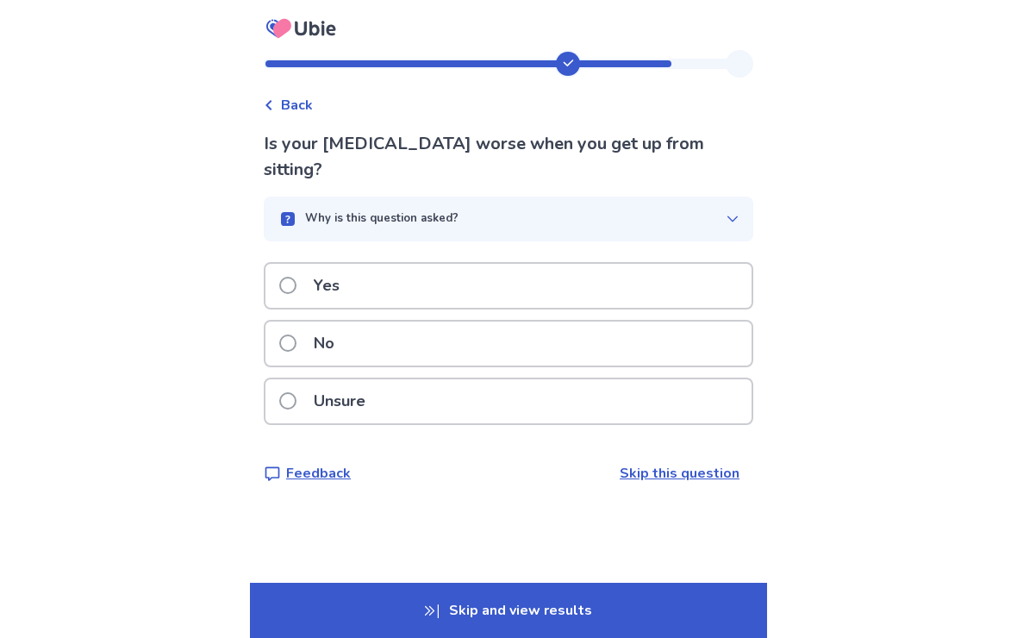
click at [682, 276] on div "Yes" at bounding box center [509, 286] width 486 height 44
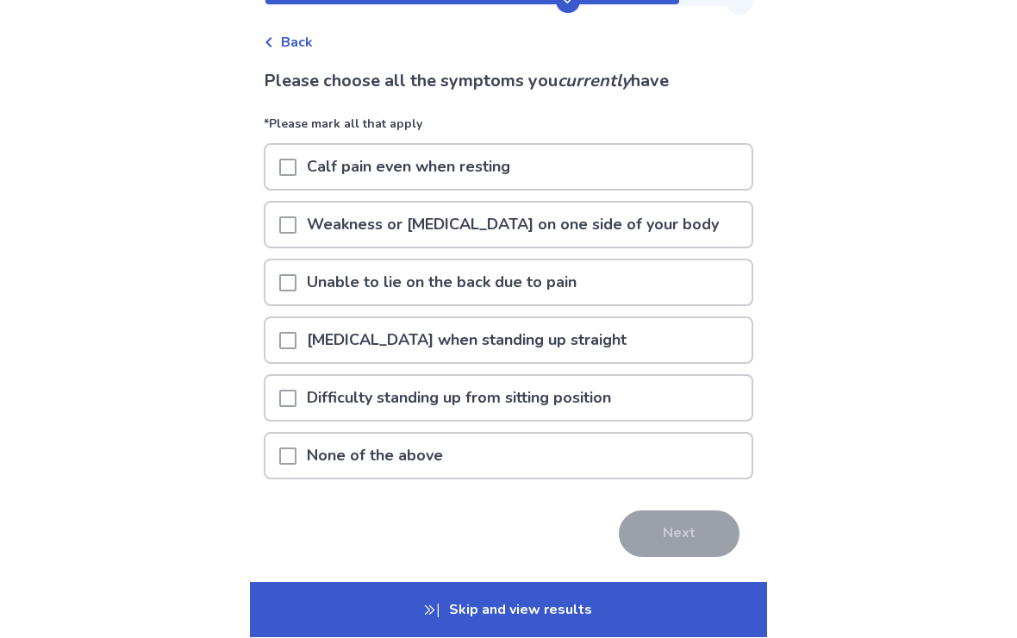
scroll to position [72, 0]
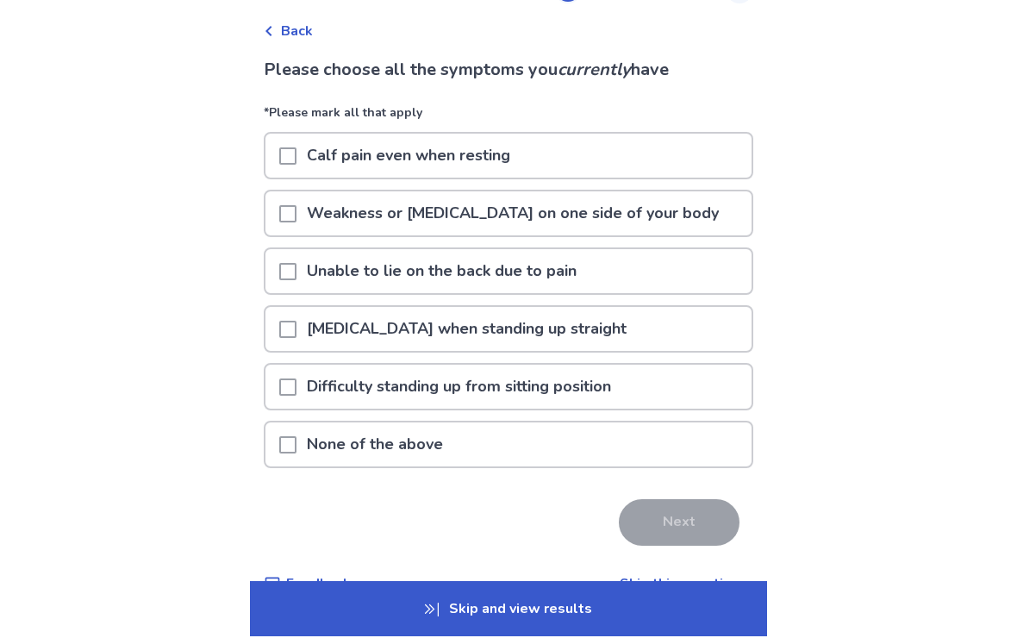
click at [321, 329] on p "[MEDICAL_DATA] when standing up straight" at bounding box center [467, 331] width 341 height 44
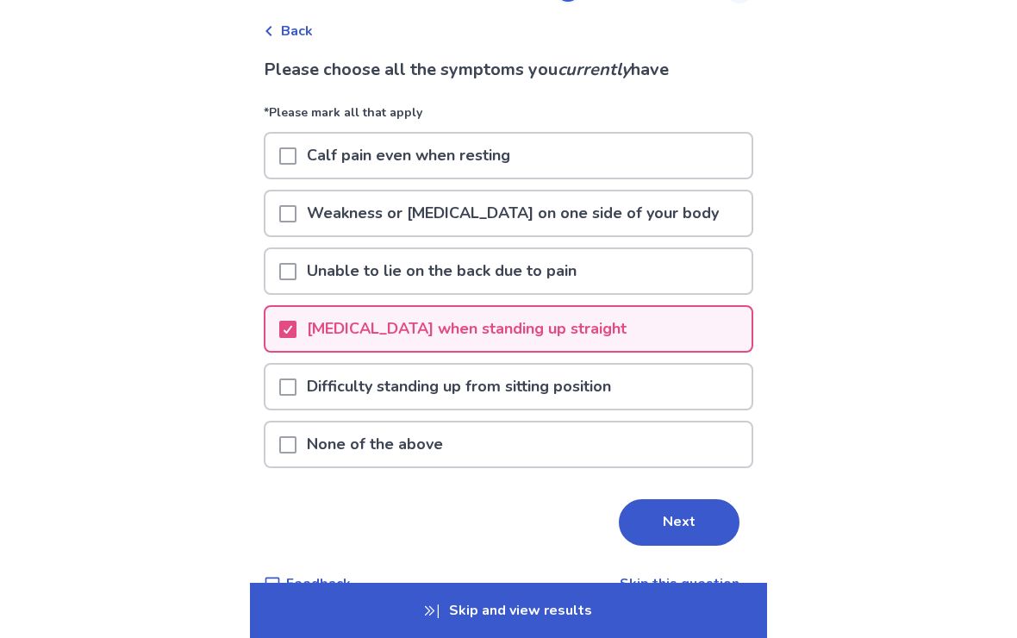
scroll to position [84, 0]
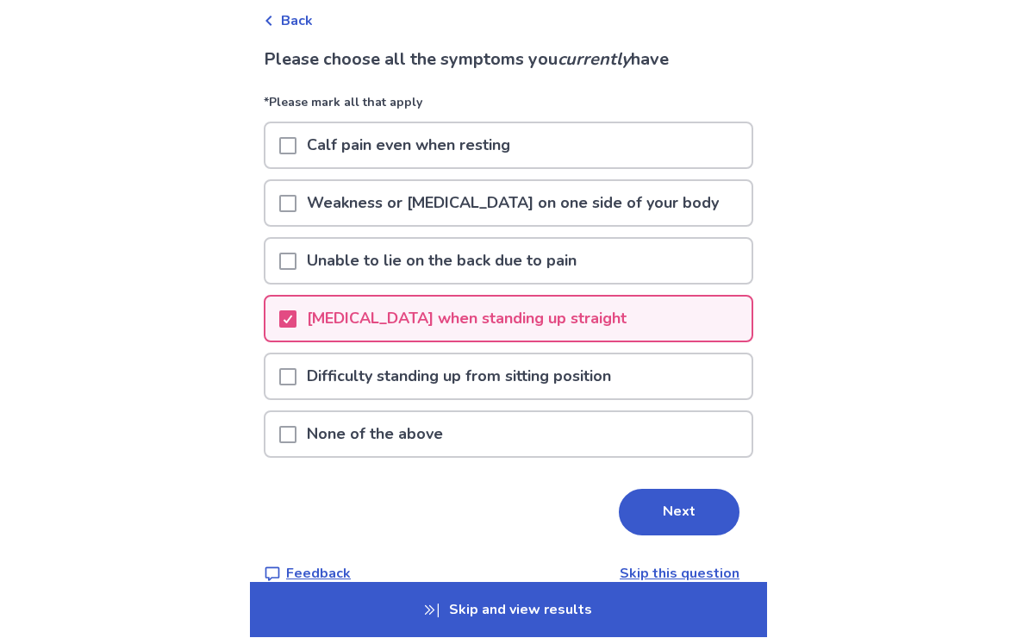
click at [293, 372] on span at bounding box center [287, 377] width 17 height 17
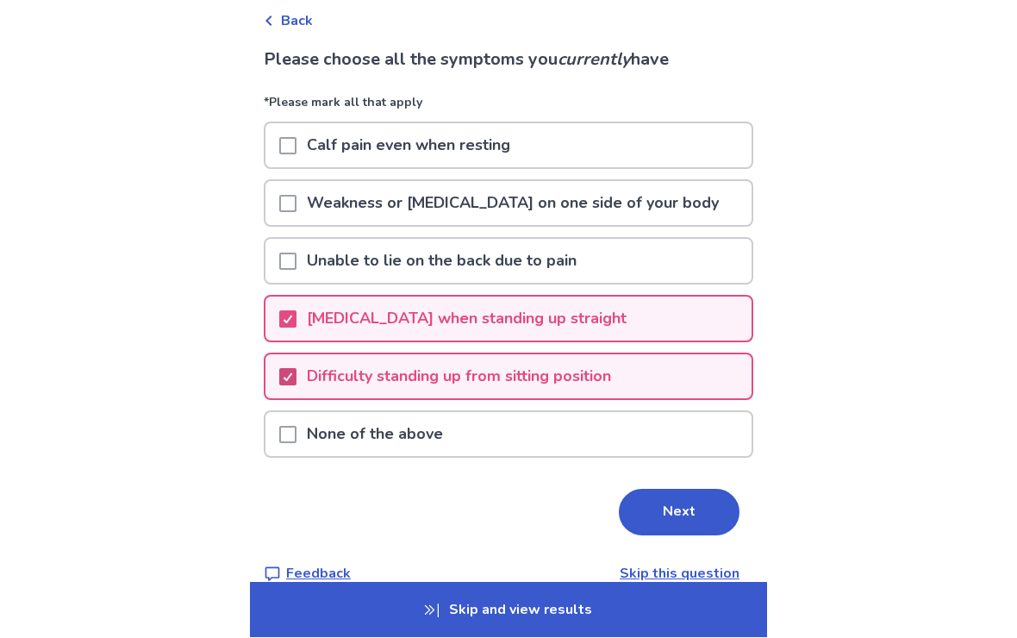
click at [679, 514] on button "Next" at bounding box center [679, 513] width 121 height 47
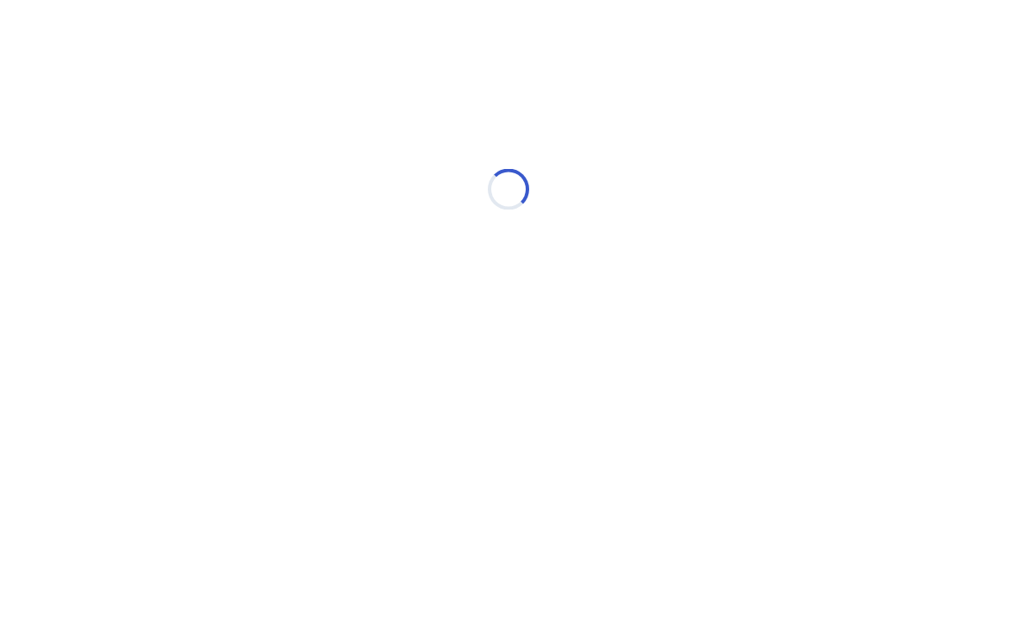
scroll to position [0, 0]
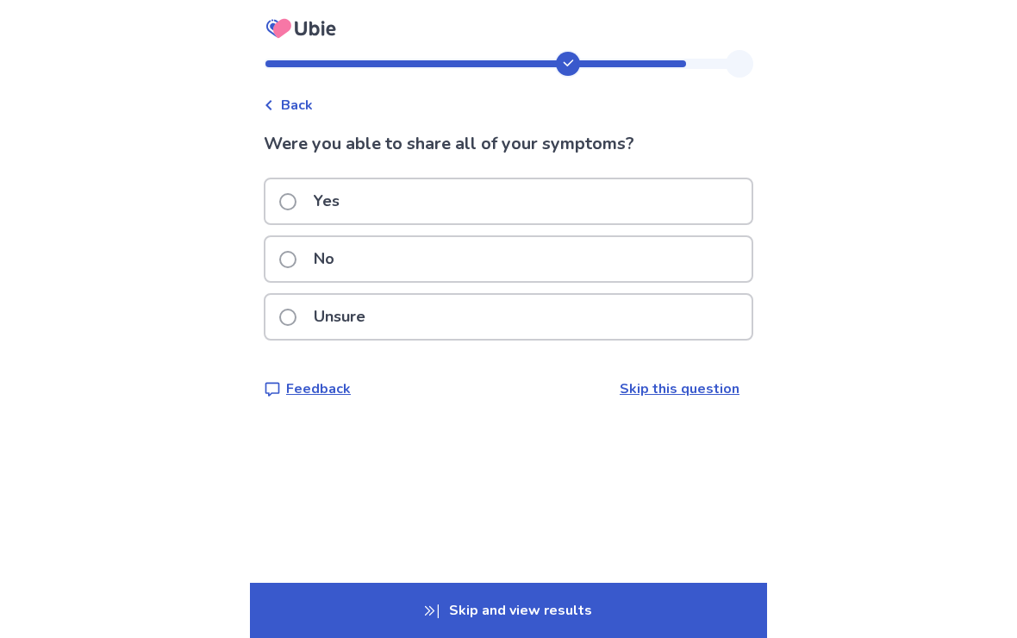
click at [682, 201] on div "Yes" at bounding box center [509, 201] width 486 height 44
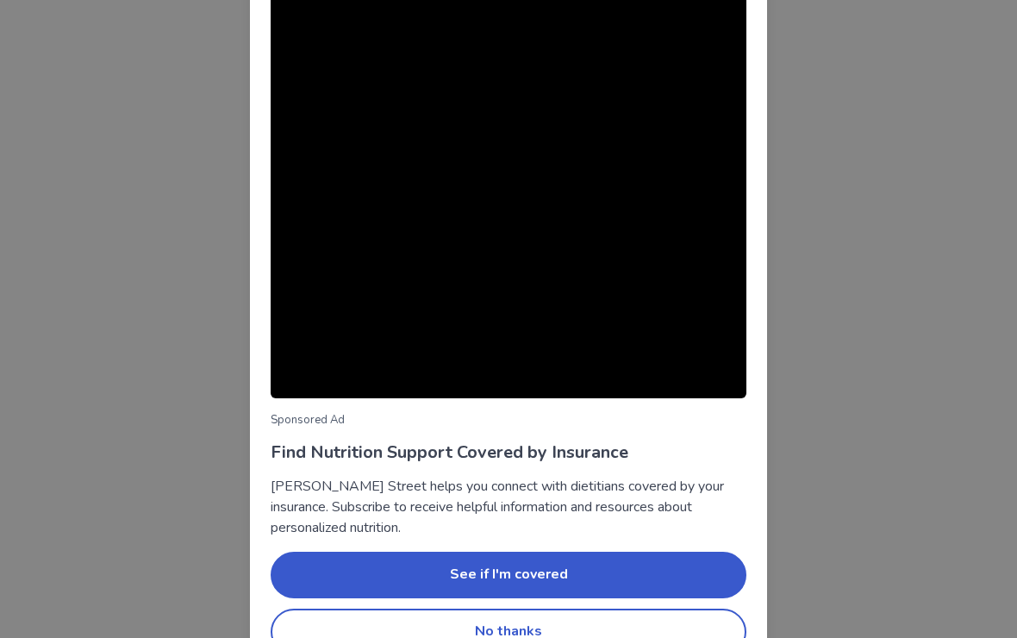
scroll to position [49, 0]
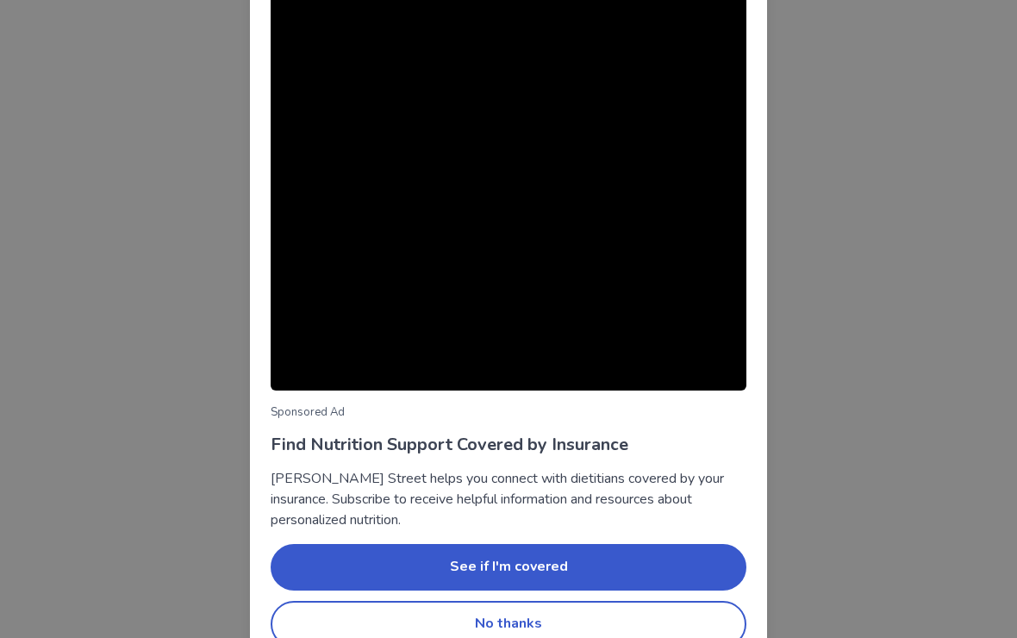
click at [673, 631] on button "No thanks" at bounding box center [509, 624] width 476 height 47
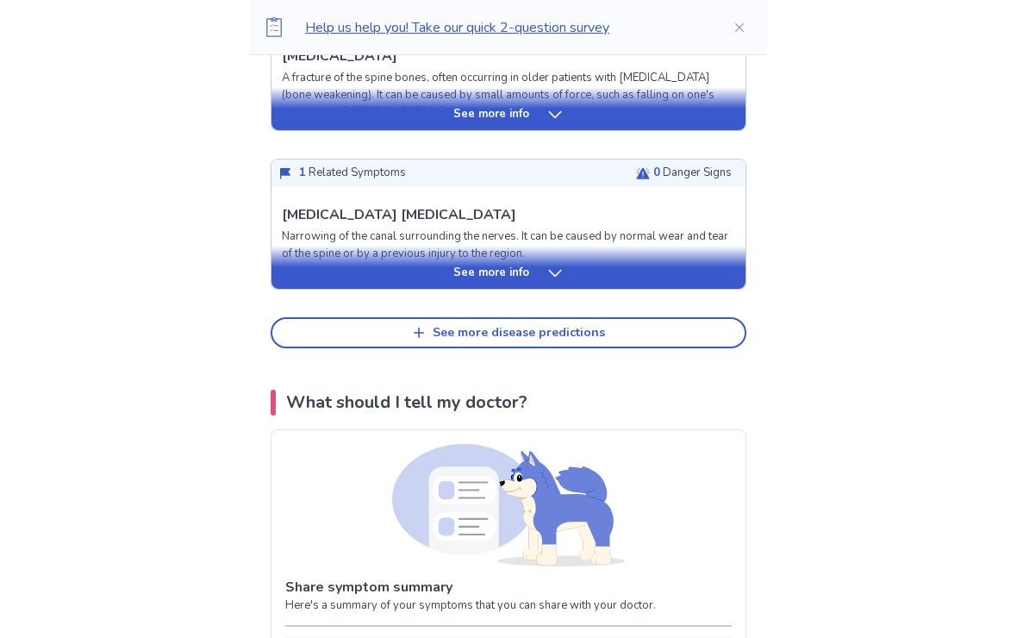
click at [701, 334] on button "See more disease predictions" at bounding box center [509, 333] width 476 height 31
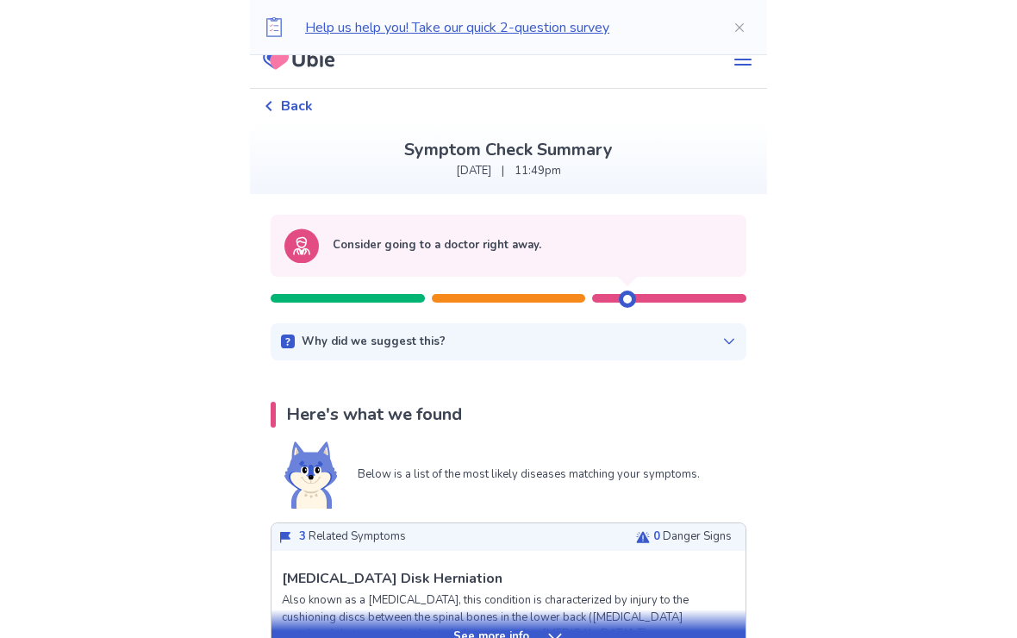
scroll to position [0, 0]
